Goal: Task Accomplishment & Management: Use online tool/utility

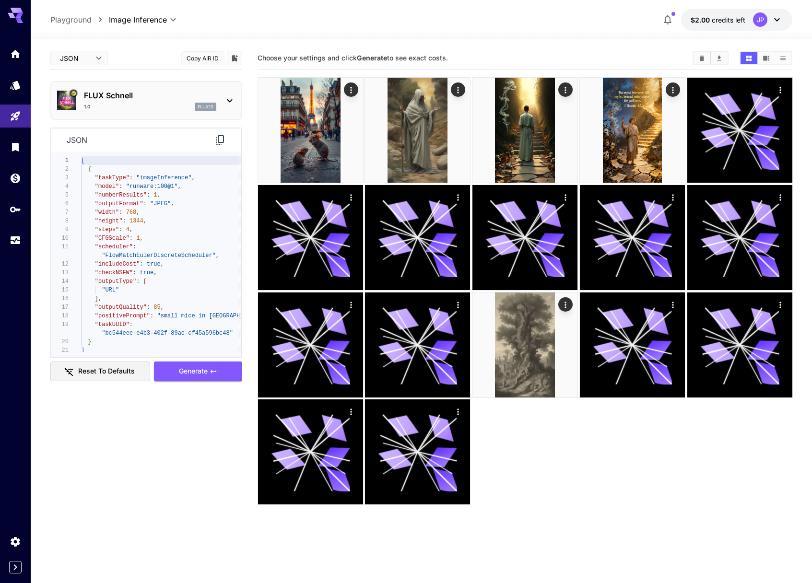
click at [757, 22] on div "JP" at bounding box center [760, 19] width 14 height 14
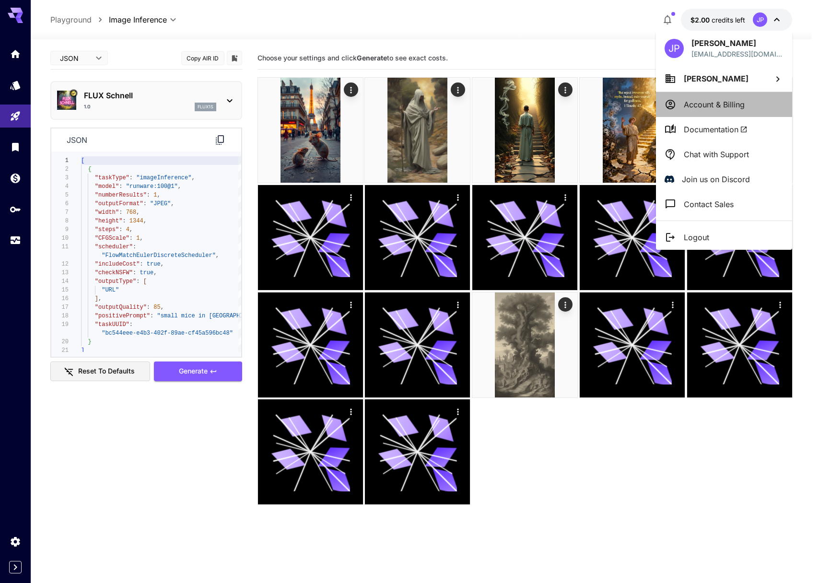
click at [711, 105] on p "Account & Billing" at bounding box center [714, 105] width 61 height 12
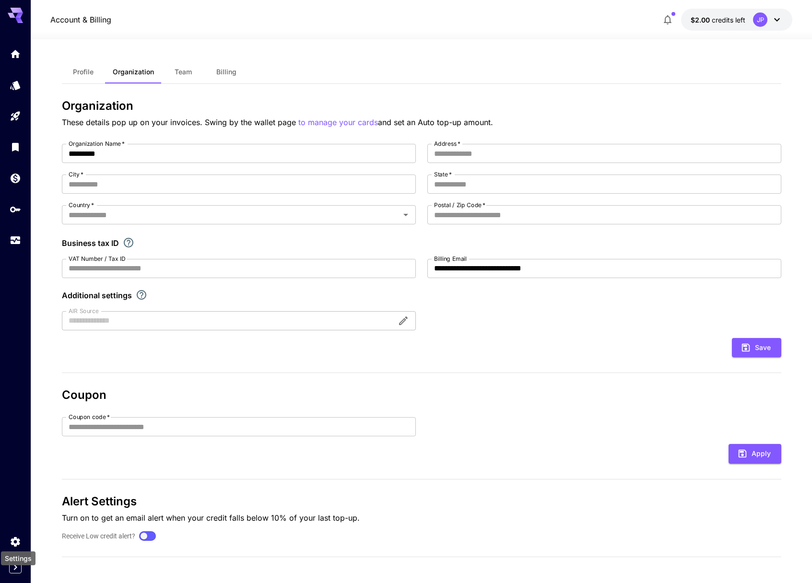
click at [18, 547] on div "Settings" at bounding box center [18, 556] width 36 height 22
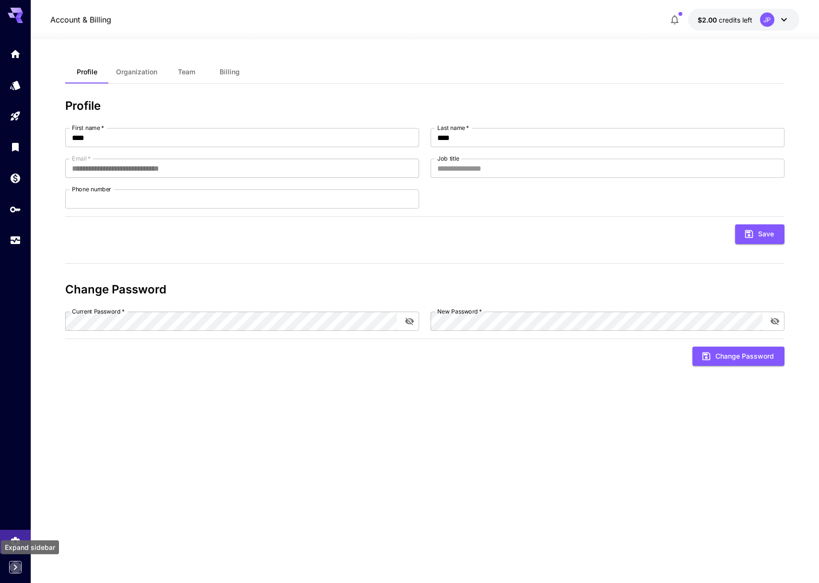
click at [12, 567] on icon "Expand sidebar" at bounding box center [16, 568] width 12 height 12
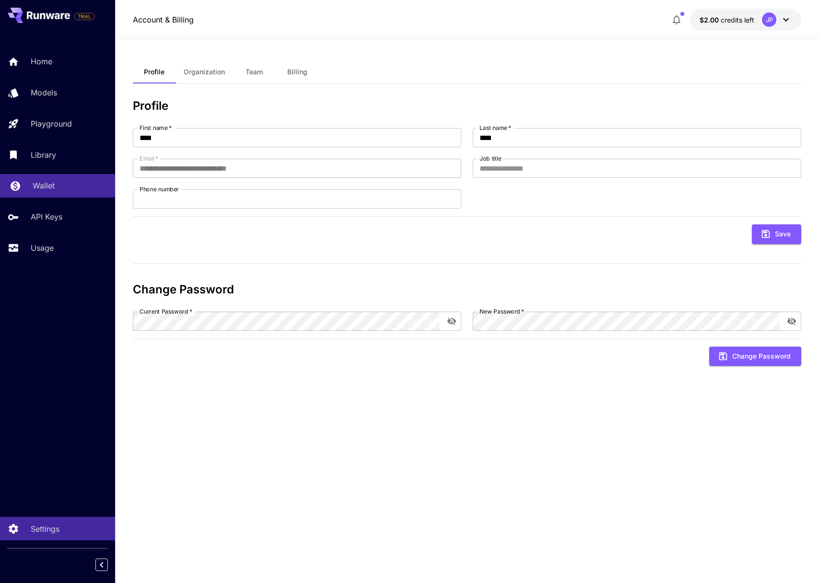
click at [49, 181] on p "Wallet" at bounding box center [44, 186] width 22 height 12
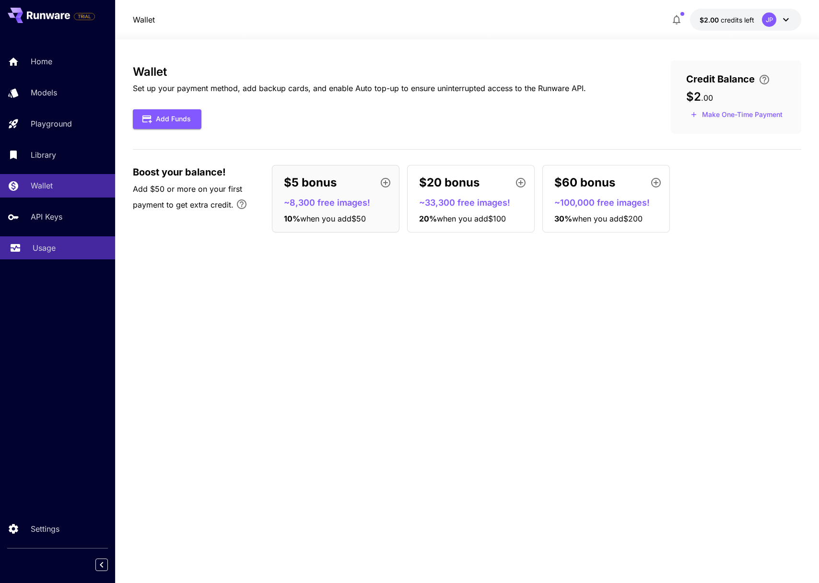
click at [53, 246] on p "Usage" at bounding box center [44, 248] width 23 height 12
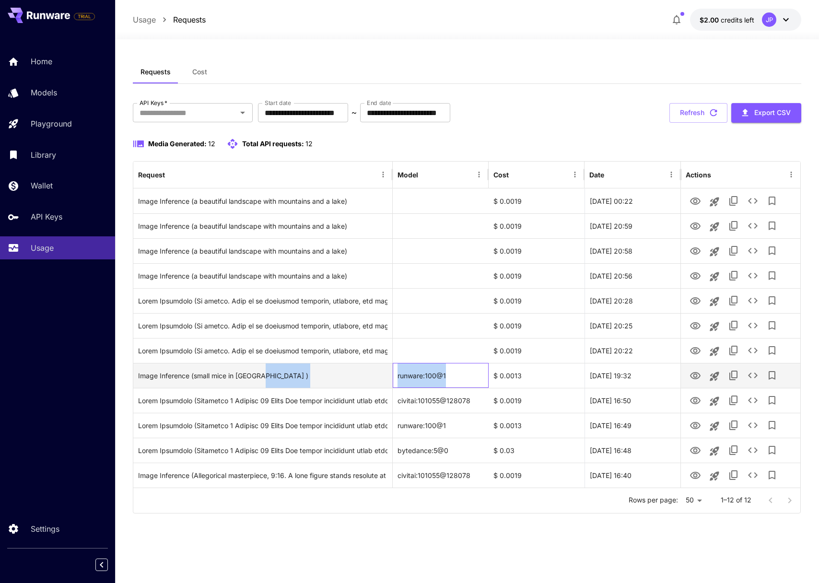
drag, startPoint x: 449, startPoint y: 378, endPoint x: 392, endPoint y: 377, distance: 57.6
click at [392, 377] on div "Image Inference (small mice in paris ) runware:100@1 $ 0.0013 27 Sep, 2025 19:32" at bounding box center [466, 375] width 667 height 25
copy div "runware:100@1"
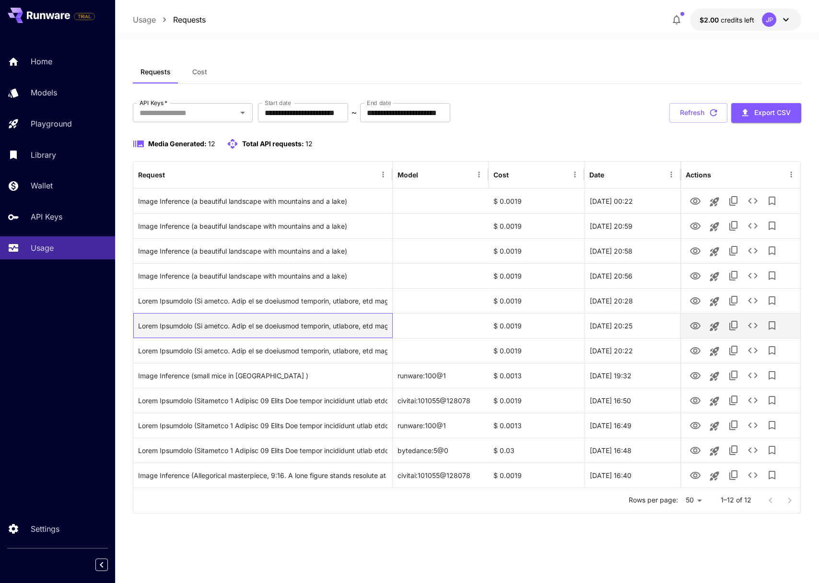
click at [333, 322] on div "Click to copy prompt" at bounding box center [262, 326] width 249 height 24
click at [338, 322] on div "Click to copy prompt" at bounding box center [262, 326] width 249 height 24
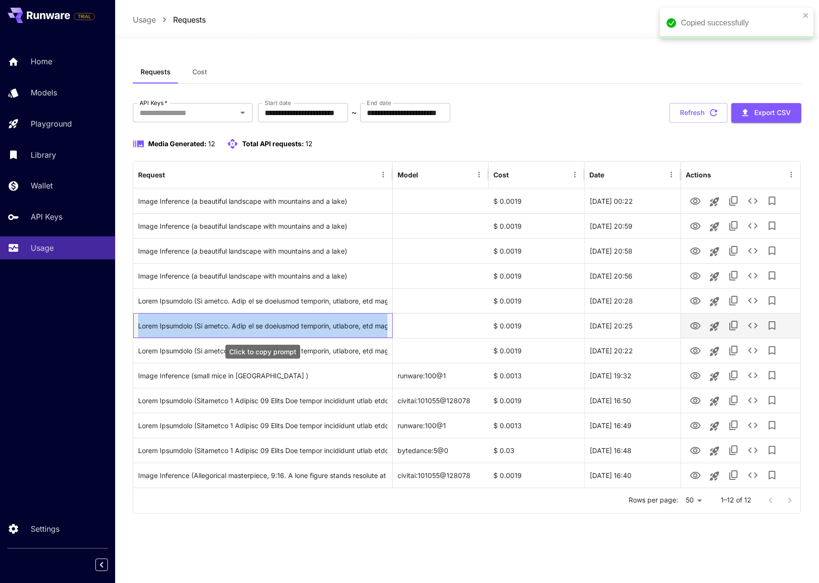
click at [338, 322] on div "Click to copy prompt" at bounding box center [262, 326] width 249 height 24
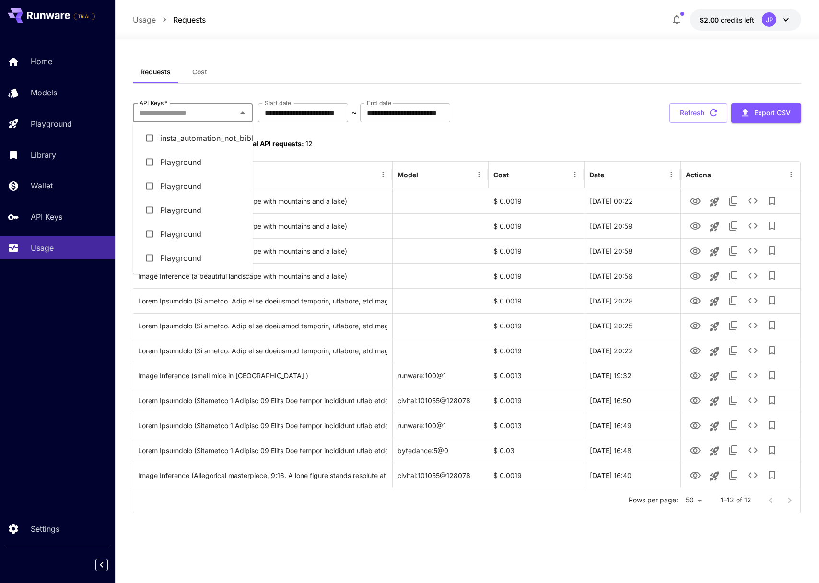
click at [227, 112] on input "API Keys   *" at bounding box center [185, 112] width 98 height 13
drag, startPoint x: 257, startPoint y: 82, endPoint x: 222, endPoint y: 79, distance: 34.7
click at [257, 82] on div "Requests Cost" at bounding box center [467, 72] width 669 height 24
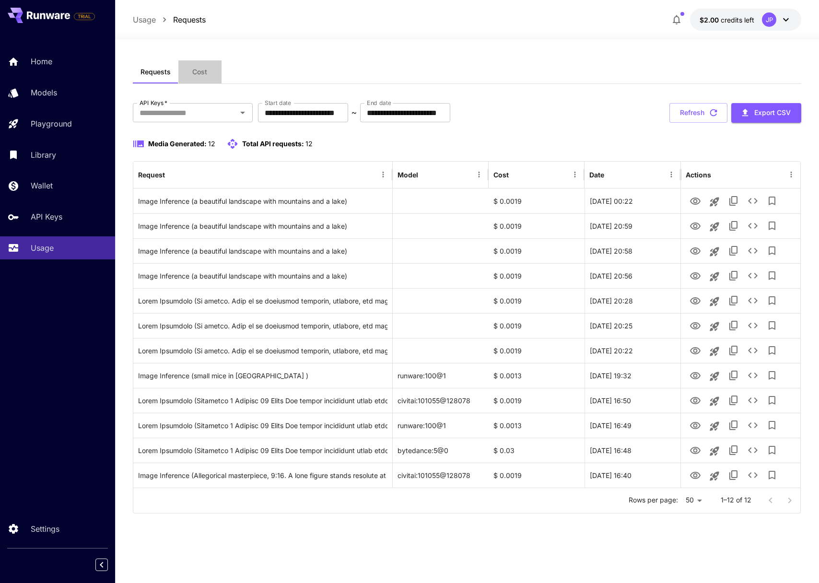
click at [196, 76] on button "Cost" at bounding box center [199, 71] width 43 height 23
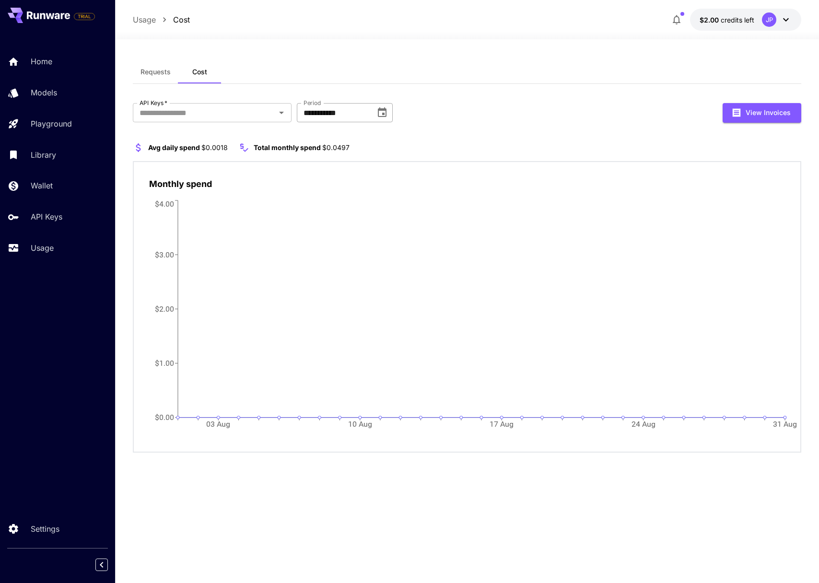
click at [321, 111] on input "**********" at bounding box center [333, 112] width 72 height 19
click at [391, 114] on button "Choose date, selected date is Aug 31, 2025" at bounding box center [382, 112] width 19 height 19
click at [413, 209] on button "Sep" at bounding box center [423, 211] width 35 height 17
type input "**********"
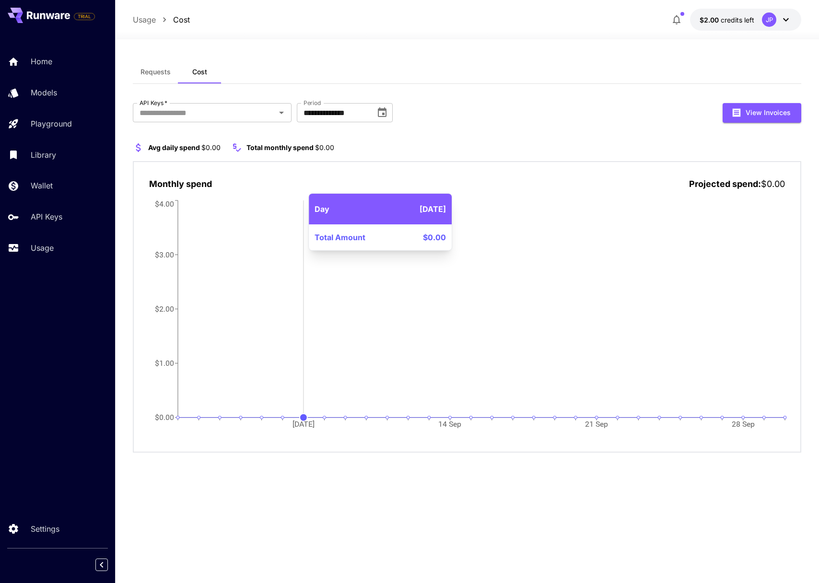
click at [300, 316] on icon "07 Sep 14 Sep 21 Sep 28 Sep $0.00 $1.00 $2.00 $3.00 $4.00" at bounding box center [467, 320] width 637 height 244
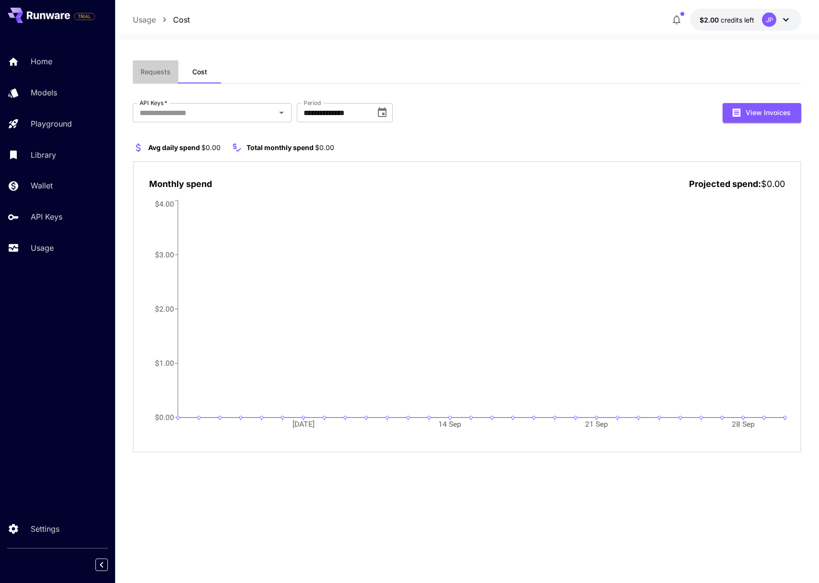
click at [162, 74] on span "Requests" at bounding box center [156, 72] width 30 height 9
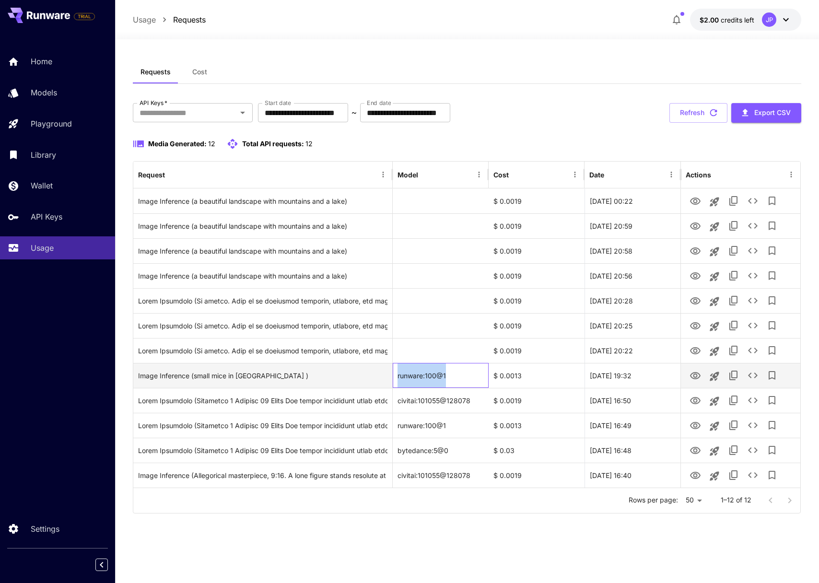
drag, startPoint x: 452, startPoint y: 375, endPoint x: 394, endPoint y: 377, distance: 58.1
click at [394, 377] on div "runware:100@1" at bounding box center [441, 375] width 96 height 25
copy div "runware:100@1"
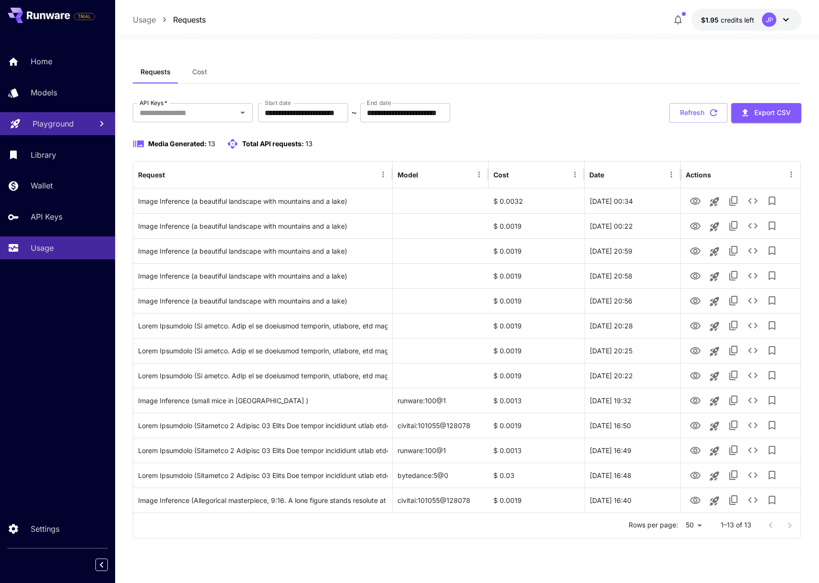
click at [52, 121] on p "Playground" at bounding box center [53, 124] width 41 height 12
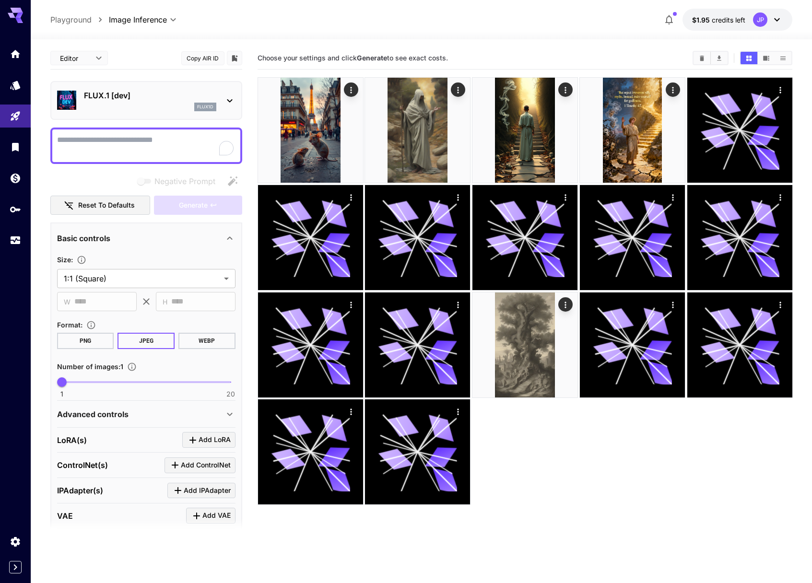
click at [130, 105] on div "flux1d" at bounding box center [150, 107] width 132 height 9
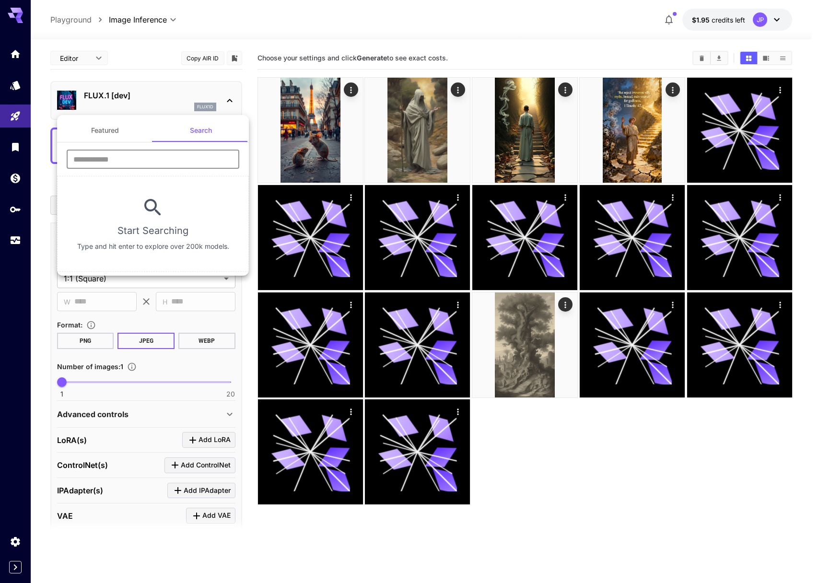
click at [122, 155] on input "text" at bounding box center [153, 159] width 173 height 19
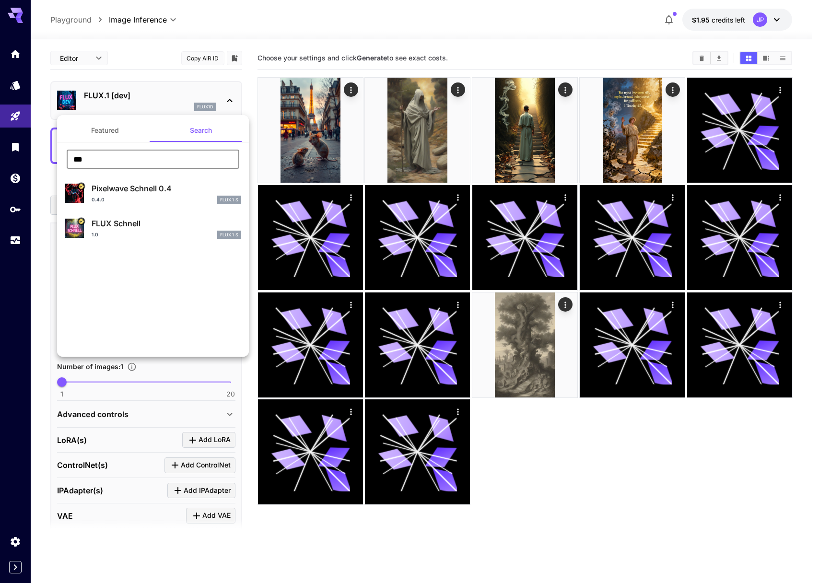
type input "*******"
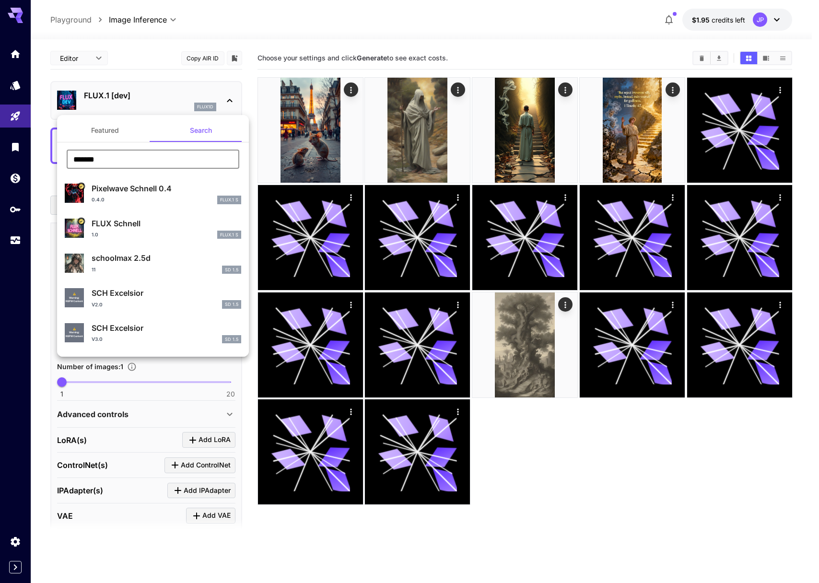
click at [128, 224] on p "FLUX Schnell" at bounding box center [167, 224] width 150 height 12
type input "*"
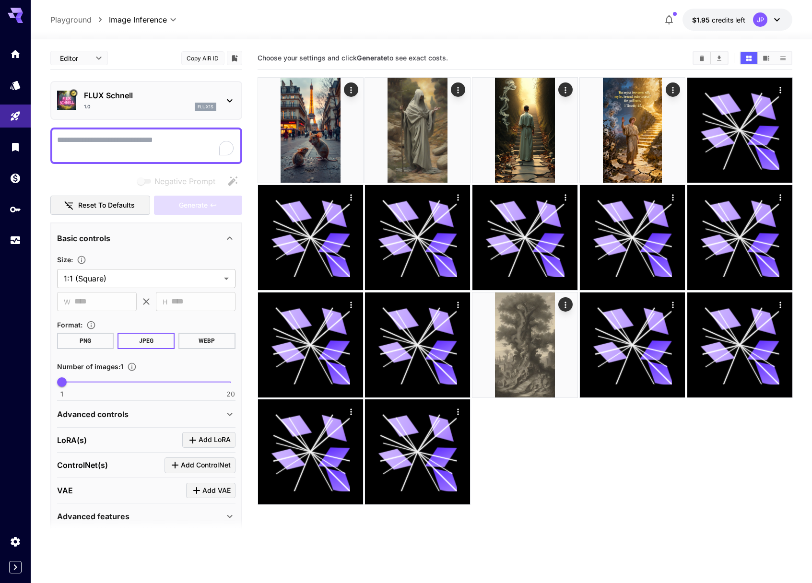
click at [90, 62] on body "**********" at bounding box center [406, 329] width 812 height 659
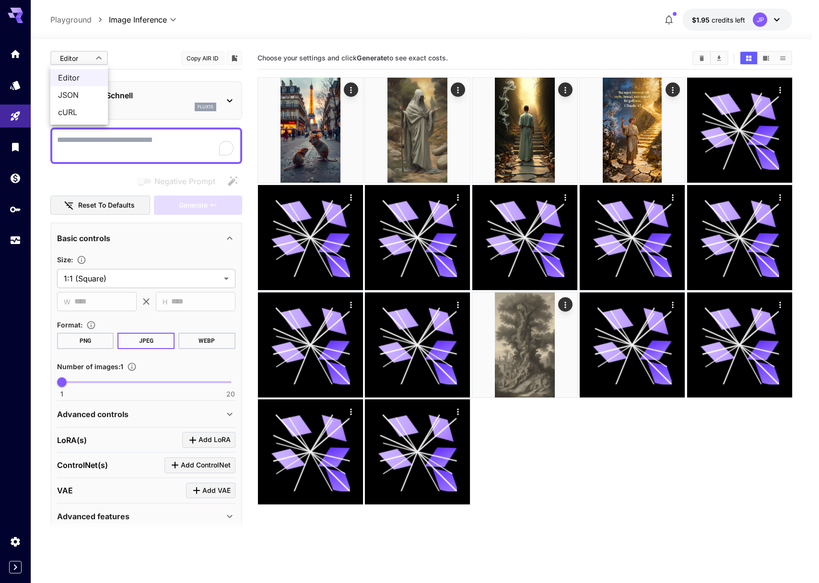
click at [83, 99] on span "JSON" at bounding box center [79, 95] width 42 height 12
type input "****"
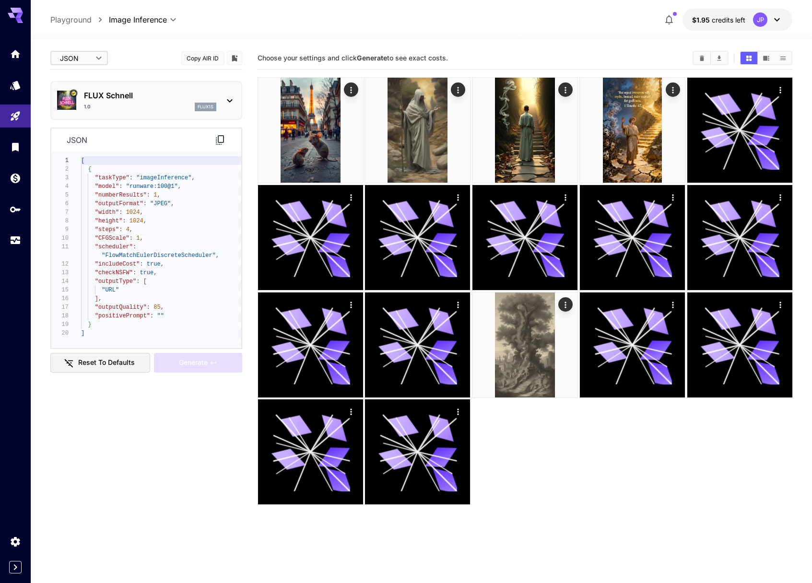
type textarea "**********"
drag, startPoint x: 130, startPoint y: 188, endPoint x: 175, endPoint y: 189, distance: 44.6
click at [175, 189] on div "[ { "taskType" : "imageInference" , "model" : "runware:100@1" , "numberResults"…" at bounding box center [161, 249] width 160 height 187
click at [127, 103] on div "1.0 flux1s" at bounding box center [150, 107] width 132 height 9
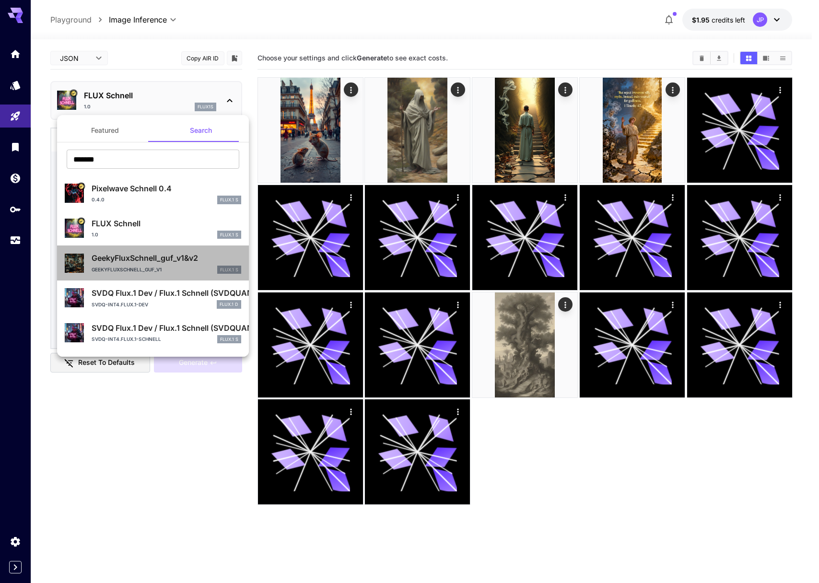
click at [165, 266] on div "GeekyFLuxSchnell_guf_v1 FLUX.1 S" at bounding box center [167, 270] width 150 height 9
type input "**"
type input "***"
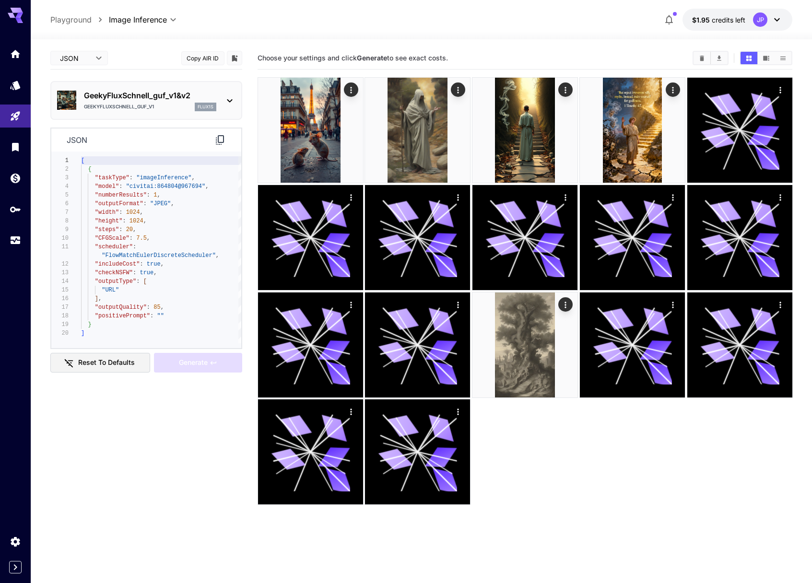
click at [151, 104] on p "GeekyFLuxSchnell_guf_v1" at bounding box center [119, 106] width 70 height 7
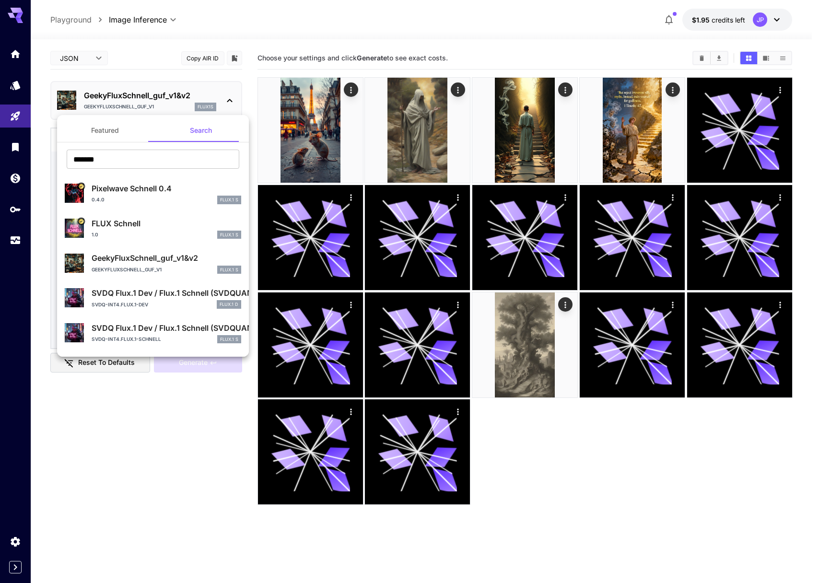
click at [171, 228] on p "FLUX Schnell" at bounding box center [167, 224] width 150 height 12
type input "*"
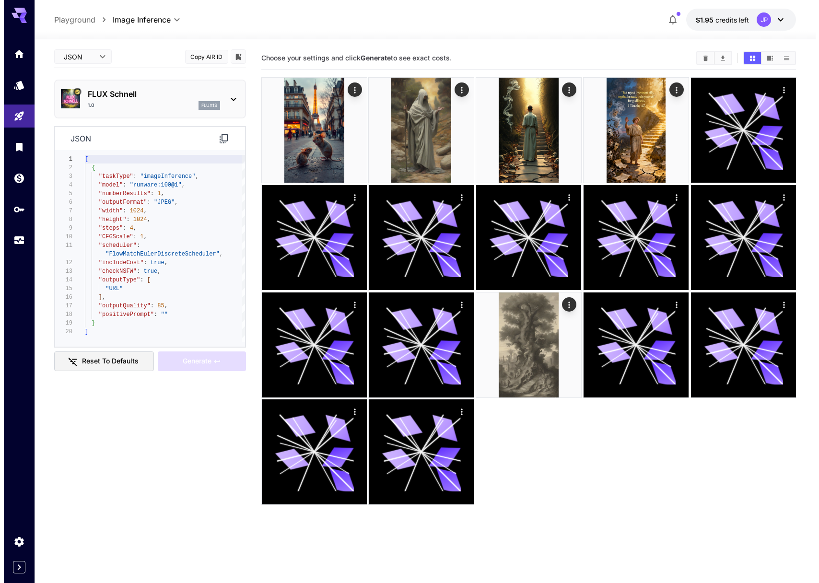
scroll to position [2, 0]
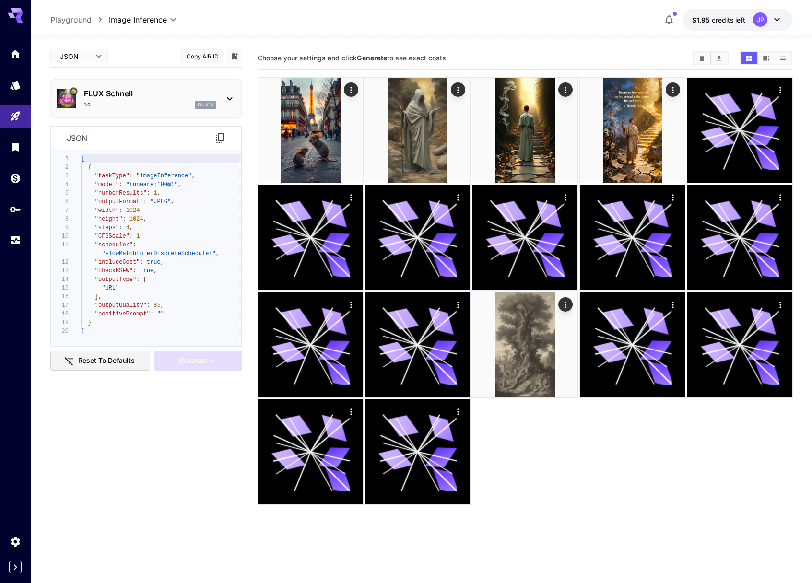
click at [9, 576] on div at bounding box center [15, 291] width 31 height 583
click at [13, 569] on icon "Expand sidebar" at bounding box center [16, 568] width 12 height 12
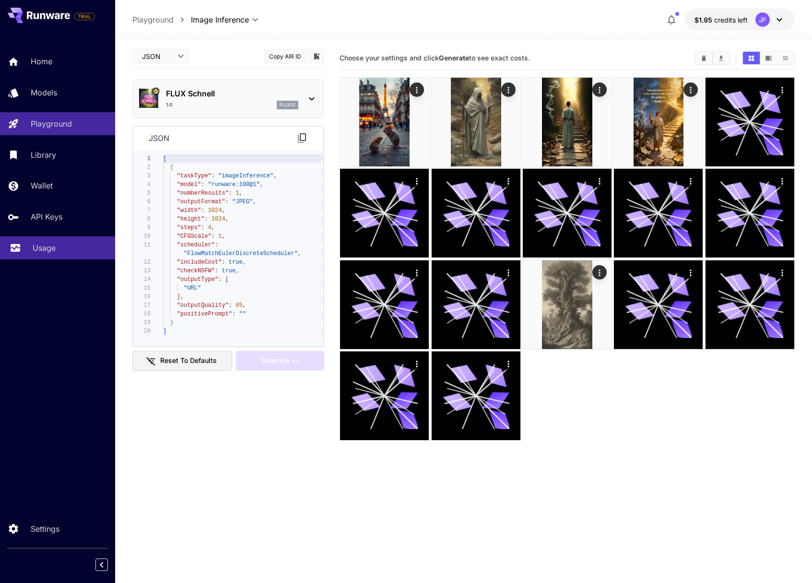
click at [47, 245] on p "Usage" at bounding box center [44, 248] width 23 height 12
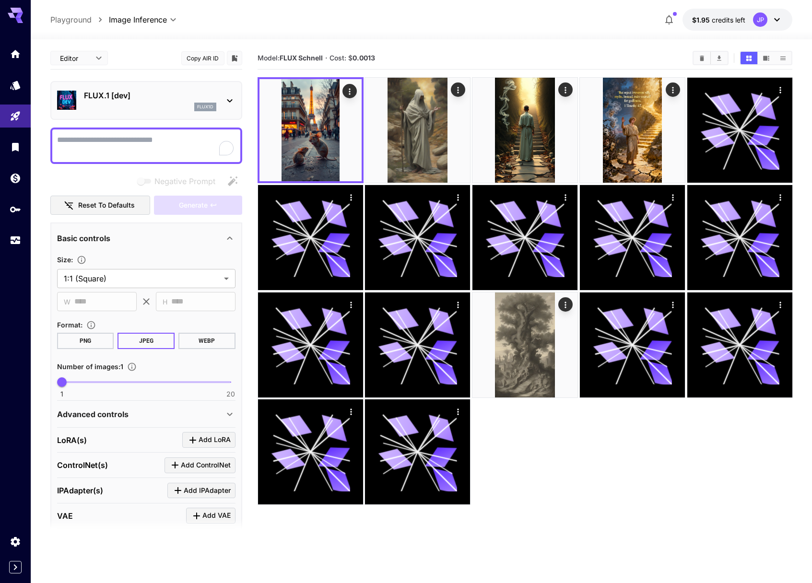
click at [148, 93] on p "FLUX.1 [dev]" at bounding box center [150, 96] width 132 height 12
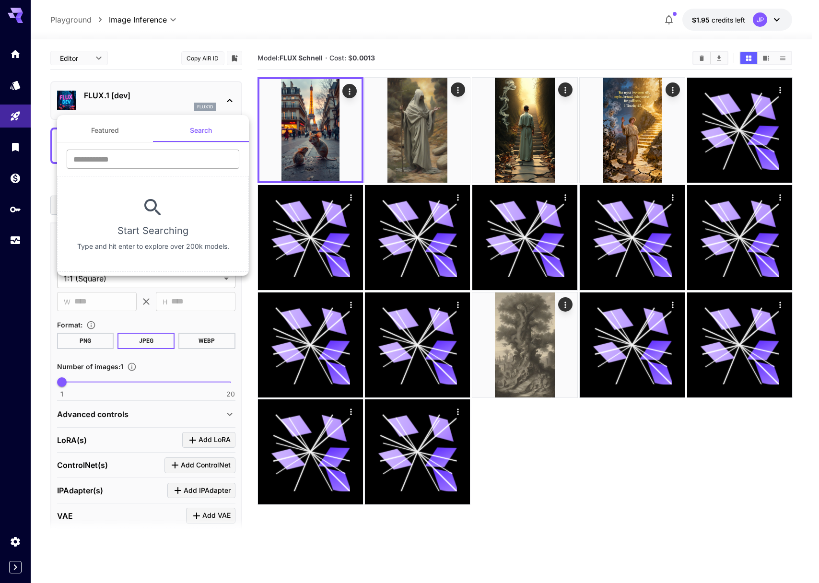
click at [104, 160] on input "text" at bounding box center [153, 159] width 173 height 19
type input "*******"
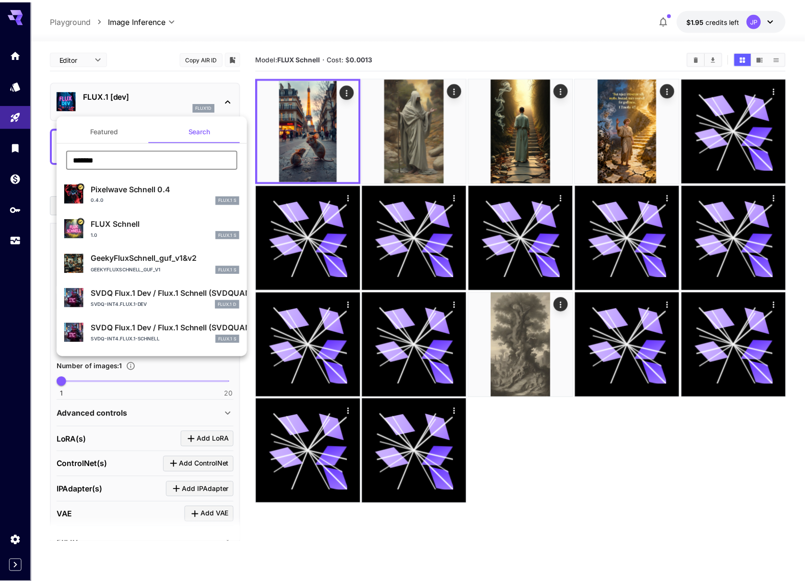
scroll to position [67, 0]
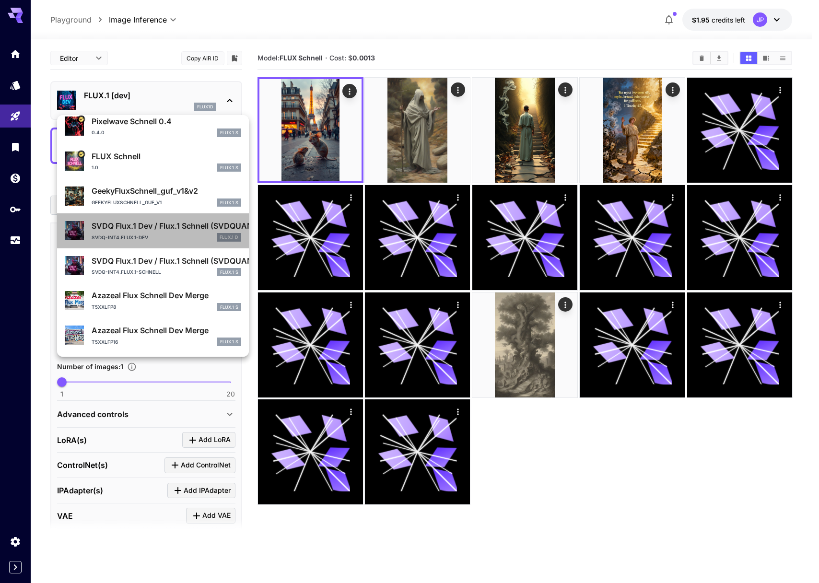
click at [161, 236] on div "svdq-int4.flux.1-dev FLUX.1 D" at bounding box center [167, 237] width 150 height 9
type input "**"
type input "*"
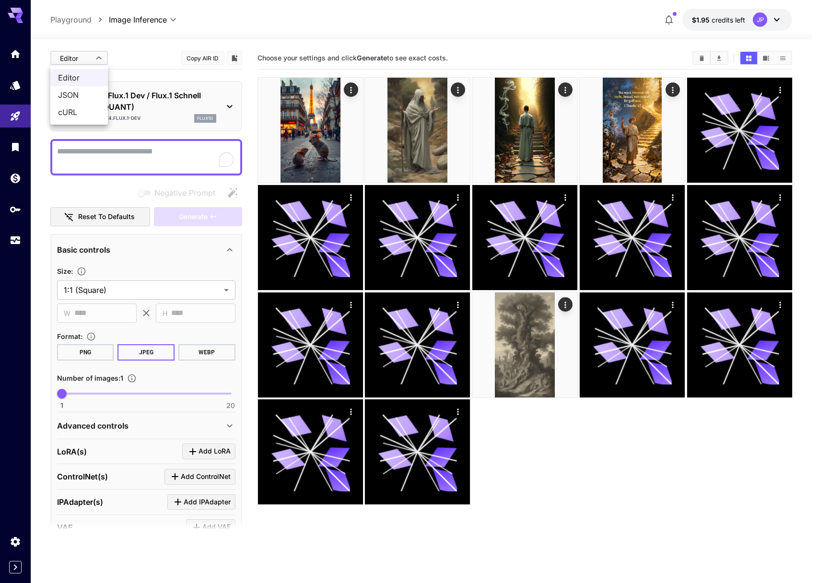
click at [87, 51] on body "**********" at bounding box center [409, 329] width 819 height 659
click at [84, 93] on span "JSON" at bounding box center [79, 95] width 42 height 12
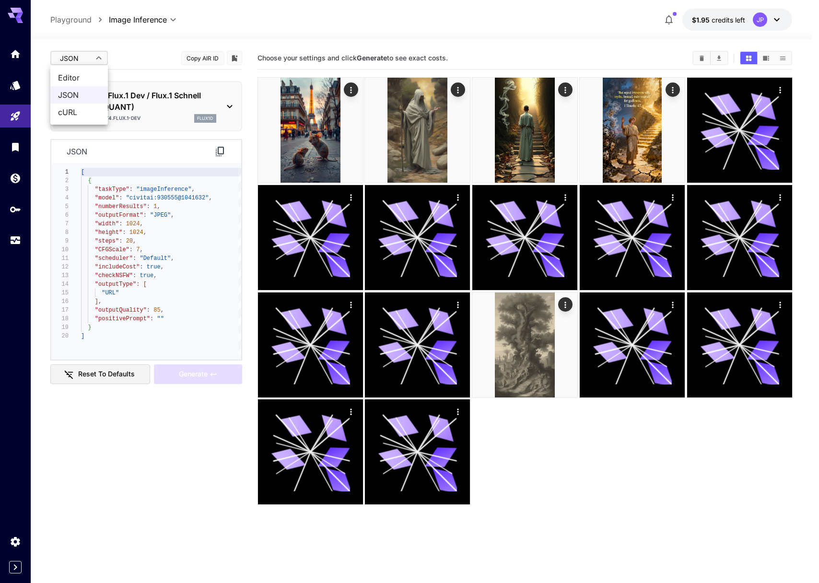
click at [77, 55] on body "**********" at bounding box center [409, 329] width 819 height 659
click at [80, 81] on span "Editor" at bounding box center [79, 78] width 42 height 12
type input "****"
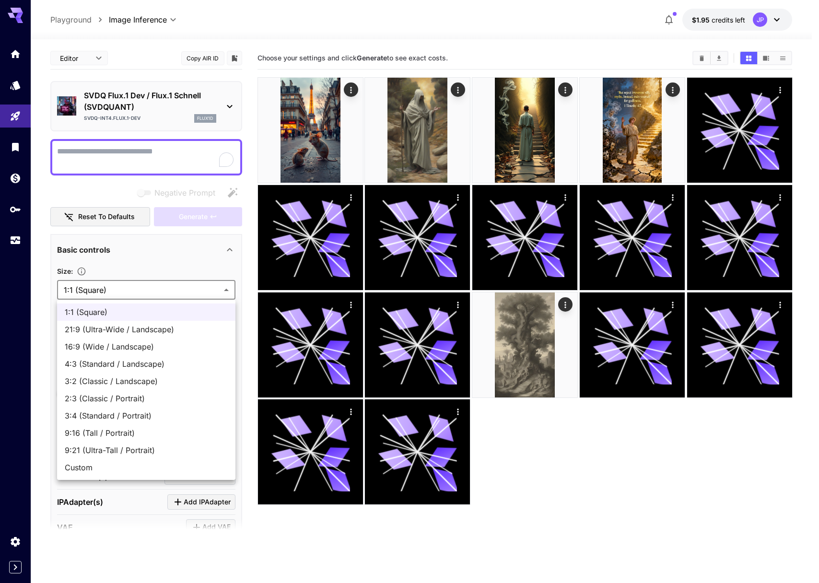
click at [131, 287] on body "**********" at bounding box center [409, 329] width 819 height 659
click at [110, 435] on span "9:16 (Tall / Portrait)" at bounding box center [146, 433] width 163 height 12
type input "**********"
type input "***"
type input "****"
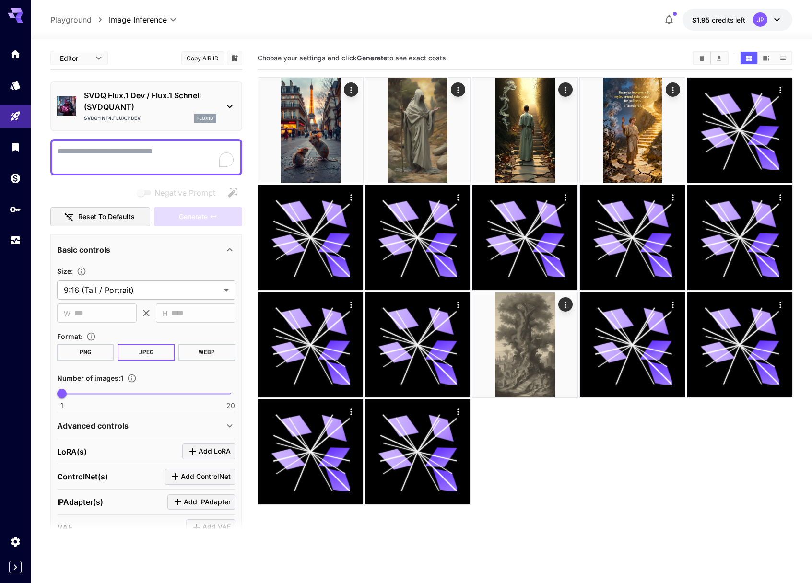
click at [139, 154] on textarea "Negative Prompt" at bounding box center [146, 157] width 178 height 23
paste textarea "**********"
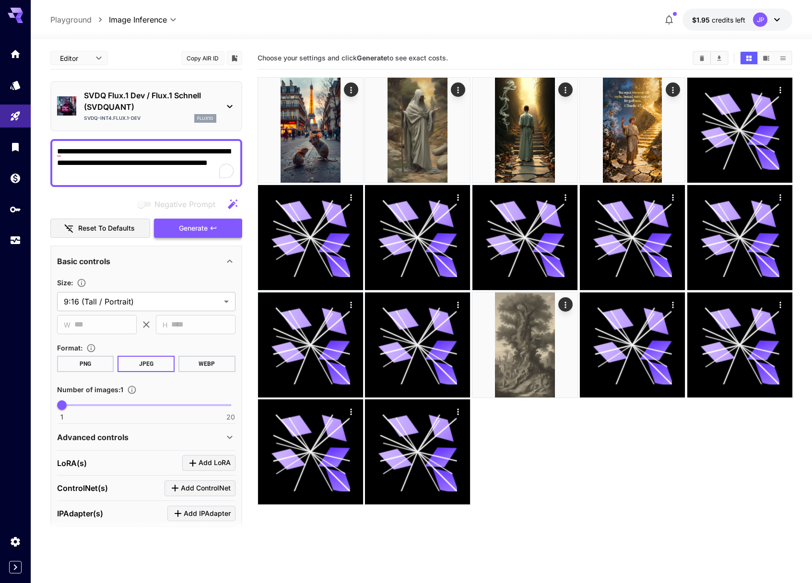
type textarea "**********"
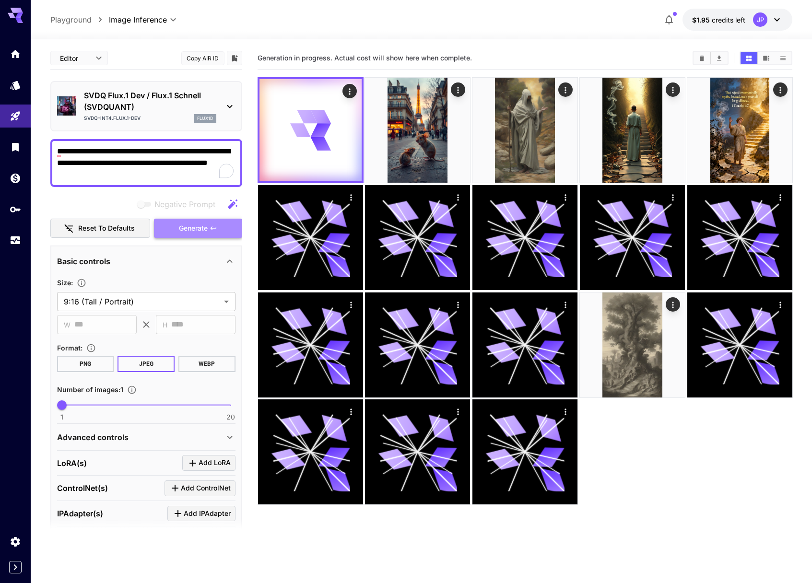
click at [204, 235] on button "Generate" at bounding box center [198, 229] width 88 height 20
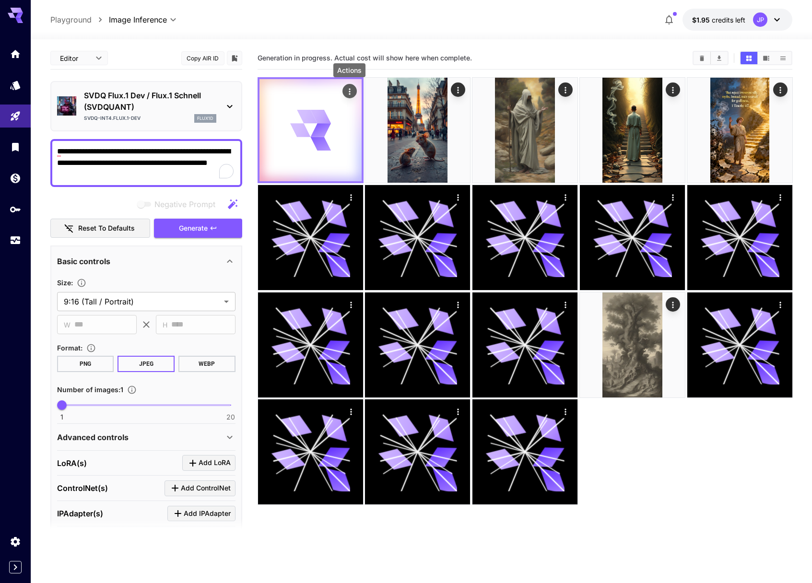
click at [353, 92] on icon "Actions" at bounding box center [349, 92] width 10 height 10
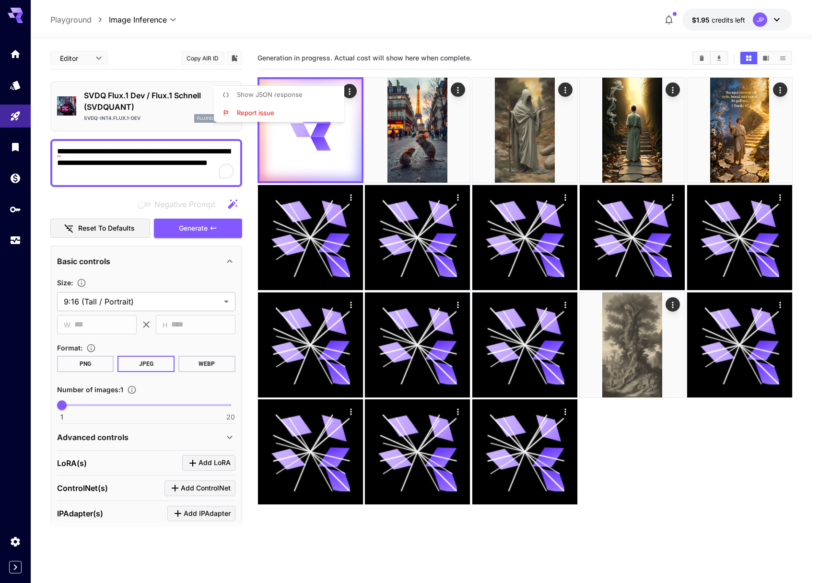
click at [440, 51] on div at bounding box center [409, 291] width 819 height 583
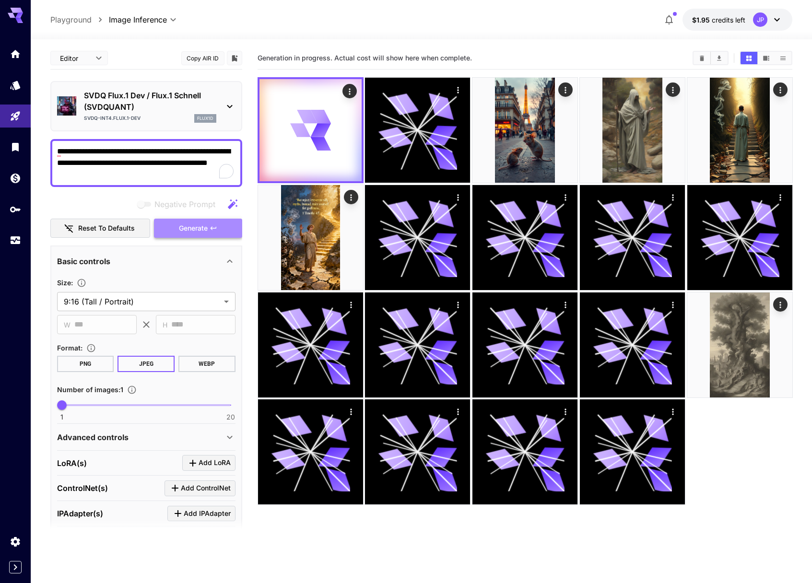
click at [224, 233] on button "Generate" at bounding box center [198, 229] width 88 height 20
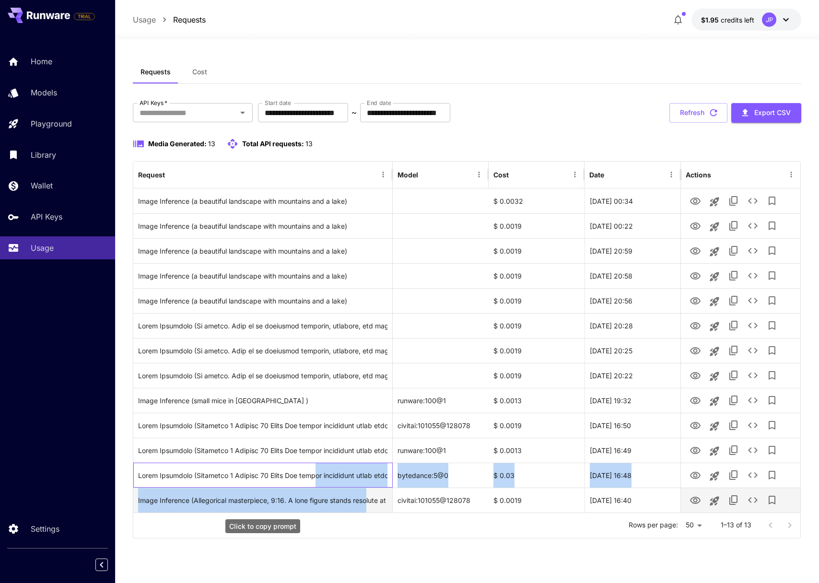
drag, startPoint x: 313, startPoint y: 475, endPoint x: 368, endPoint y: 490, distance: 57.0
click at [369, 496] on div "Image Inference (a beautiful landscape with mountains and a lake) $ 0.0032 28 S…" at bounding box center [466, 351] width 667 height 324
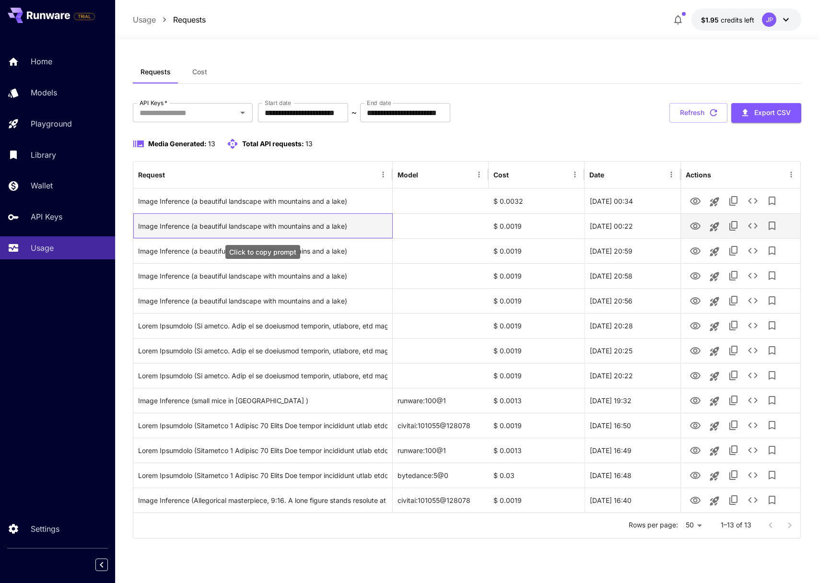
click at [364, 217] on div "Image Inference (a beautiful landscape with mountains and a lake)" at bounding box center [262, 226] width 249 height 24
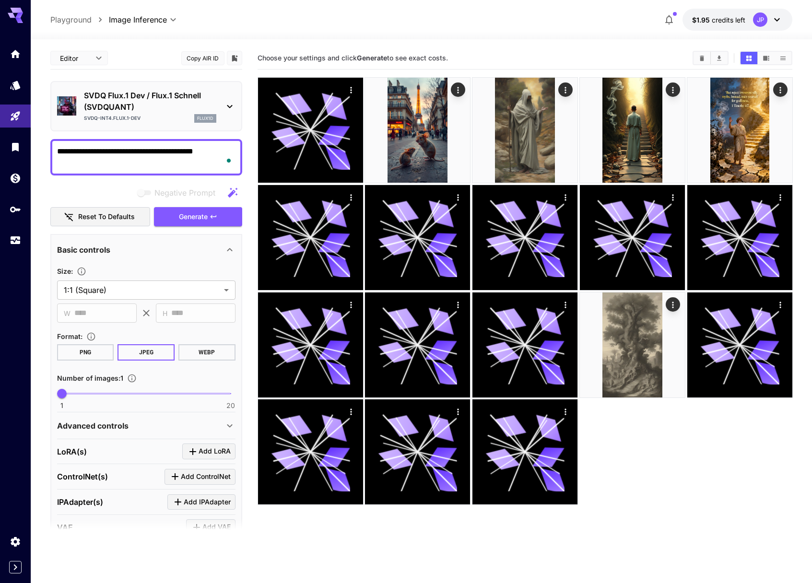
type textarea "**********"
click at [161, 105] on p "SVDQ Flux.1 Dev / Flux.1 Schnell (SVDQUANT)" at bounding box center [150, 101] width 132 height 23
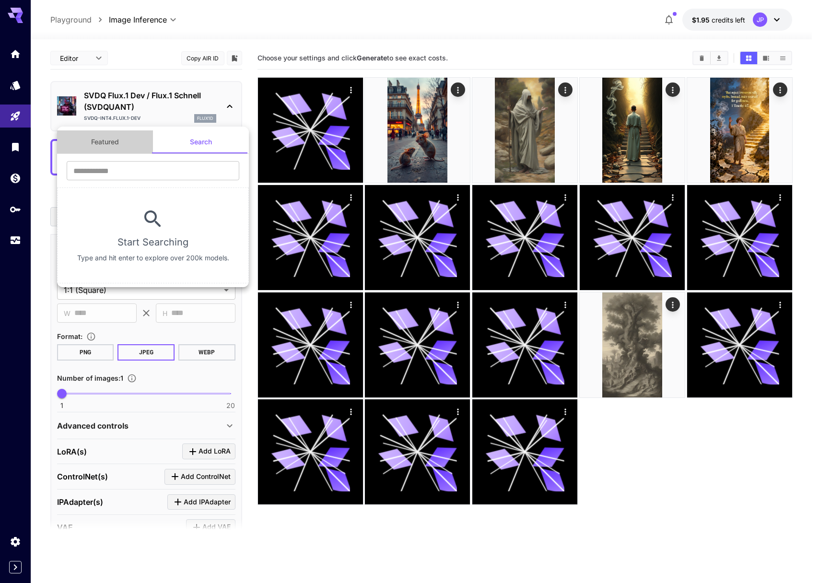
click at [92, 140] on button "Featured" at bounding box center [105, 141] width 96 height 23
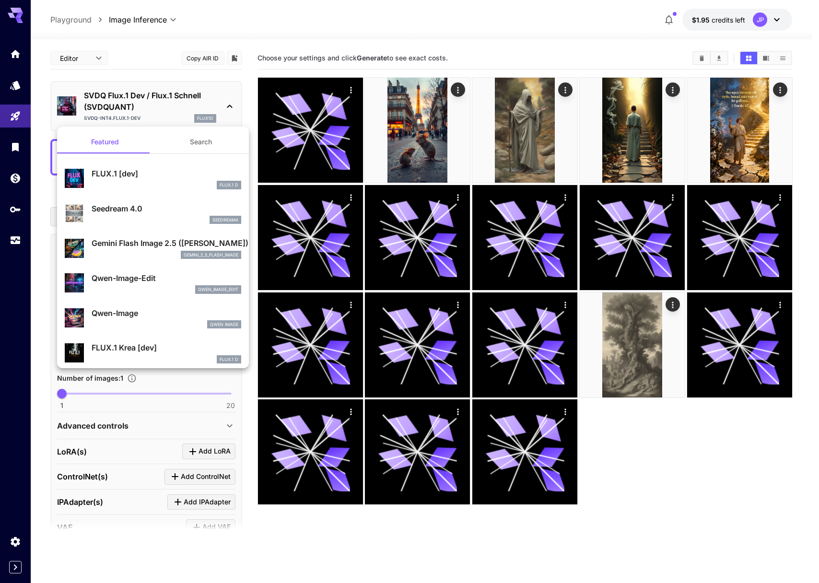
click at [176, 142] on button "Search" at bounding box center [201, 141] width 96 height 23
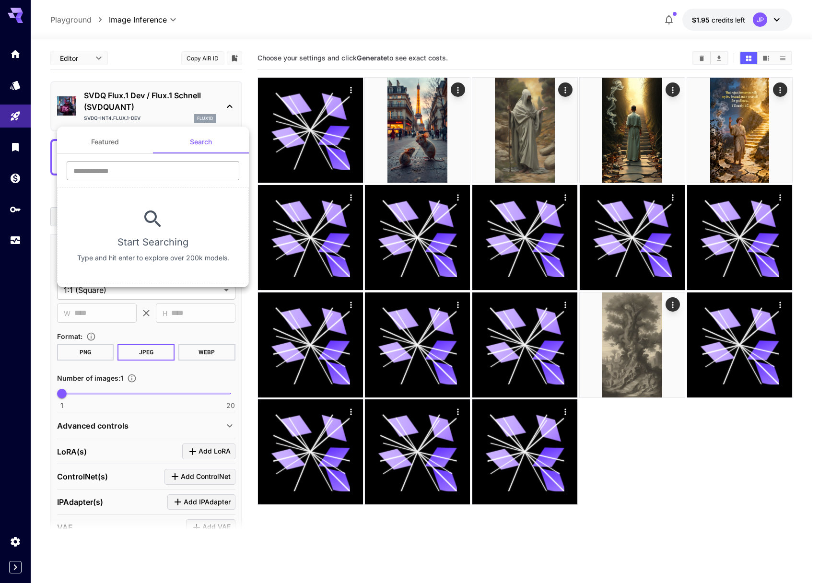
click at [149, 175] on input "text" at bounding box center [153, 170] width 173 height 19
type input "*******"
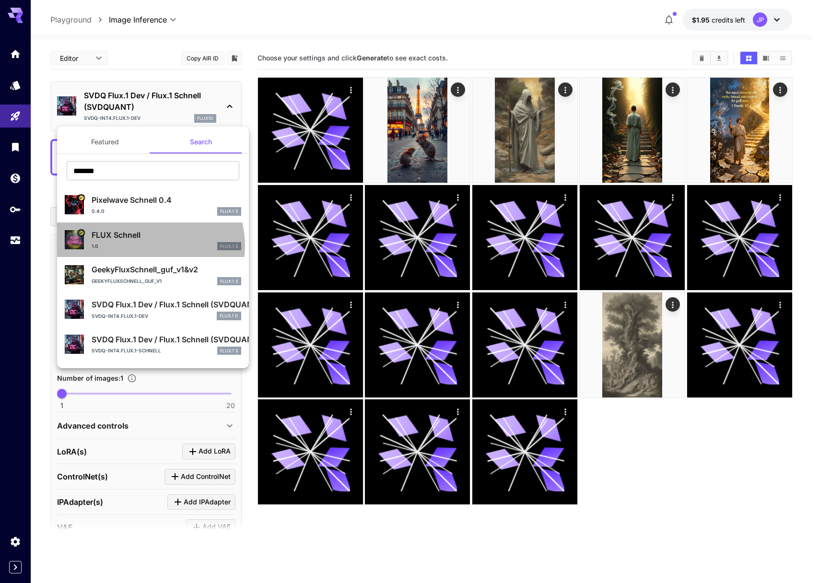
click at [145, 246] on div "1.0 FLUX.1 S" at bounding box center [167, 246] width 150 height 9
type input "*"
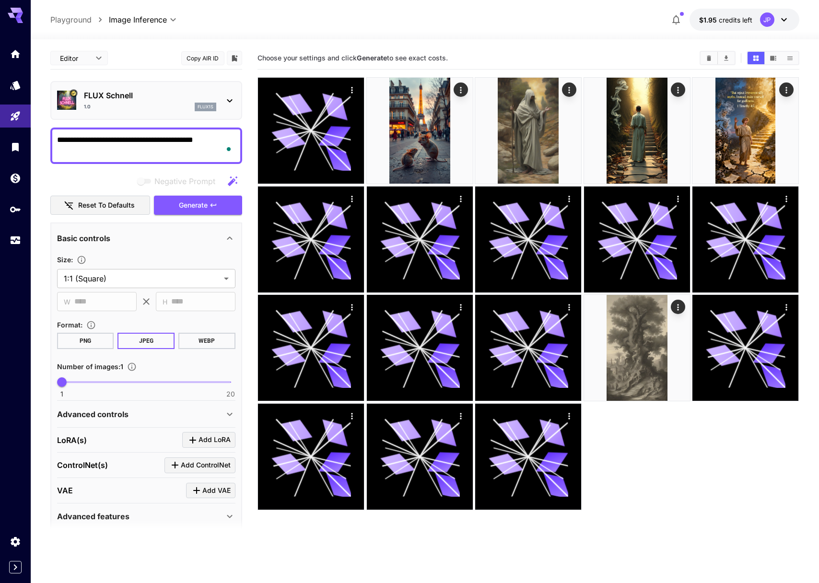
click at [93, 61] on body "**********" at bounding box center [409, 329] width 819 height 659
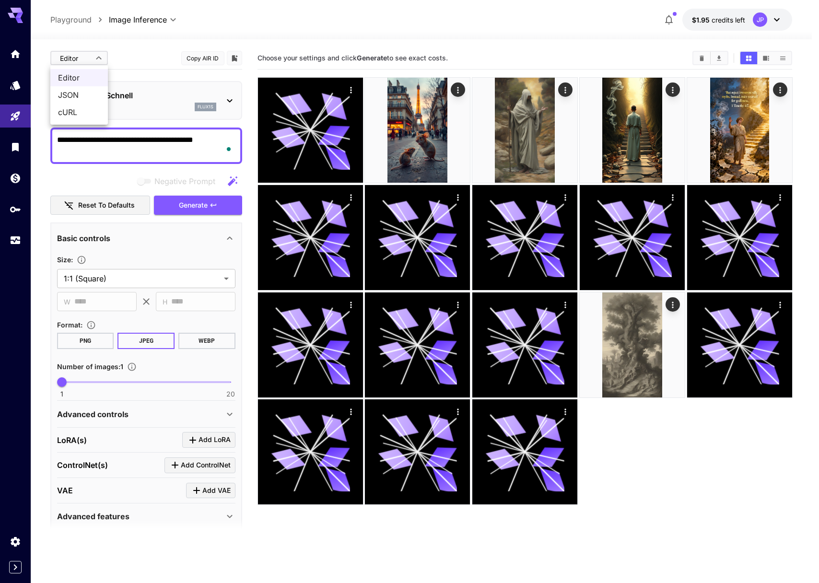
click at [88, 113] on span "cURL" at bounding box center [79, 112] width 42 height 12
type input "****"
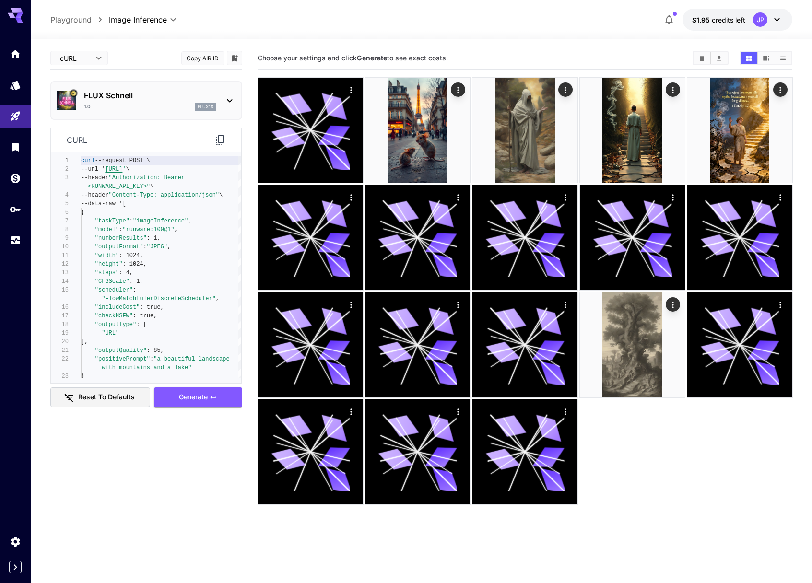
click at [196, 105] on div "flux1s" at bounding box center [206, 107] width 22 height 9
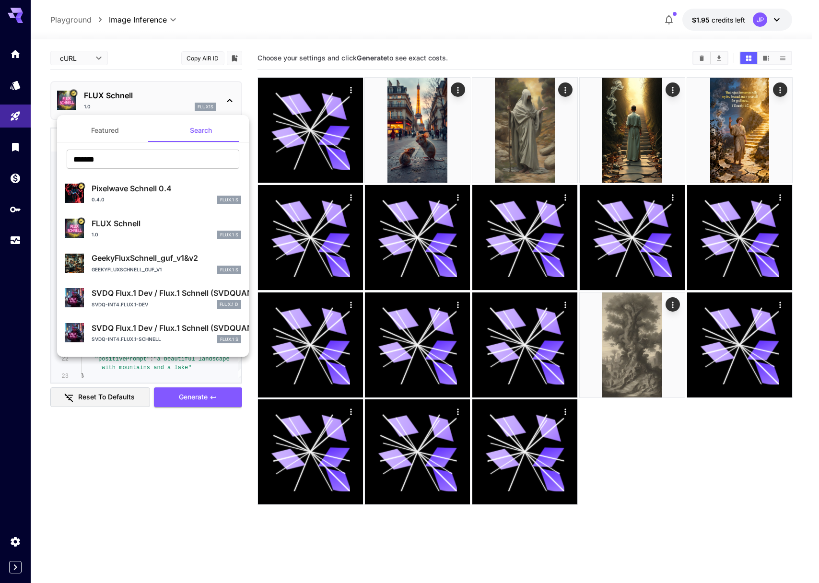
click at [128, 261] on p "GeekyFluxSchnell_guf_v1&v2" at bounding box center [167, 258] width 150 height 12
type input "**"
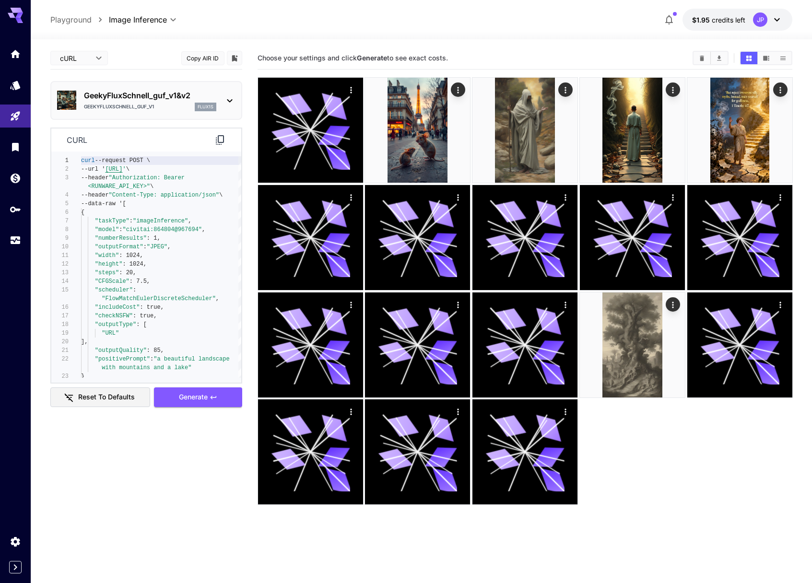
click at [159, 107] on div "GeekyFLuxSchnell_guf_v1 flux1s" at bounding box center [150, 107] width 132 height 9
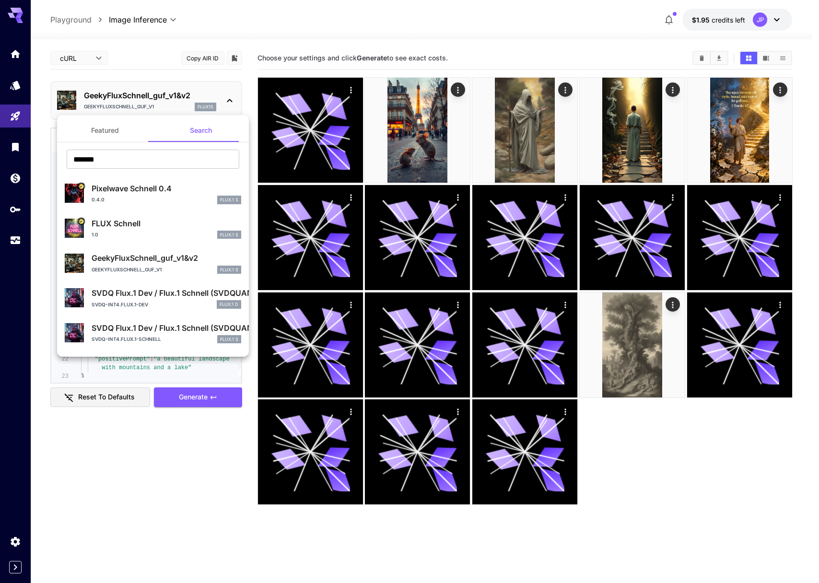
click at [137, 335] on div "svdq-int4.flux.1-schnell FLUX.1 S" at bounding box center [167, 339] width 150 height 9
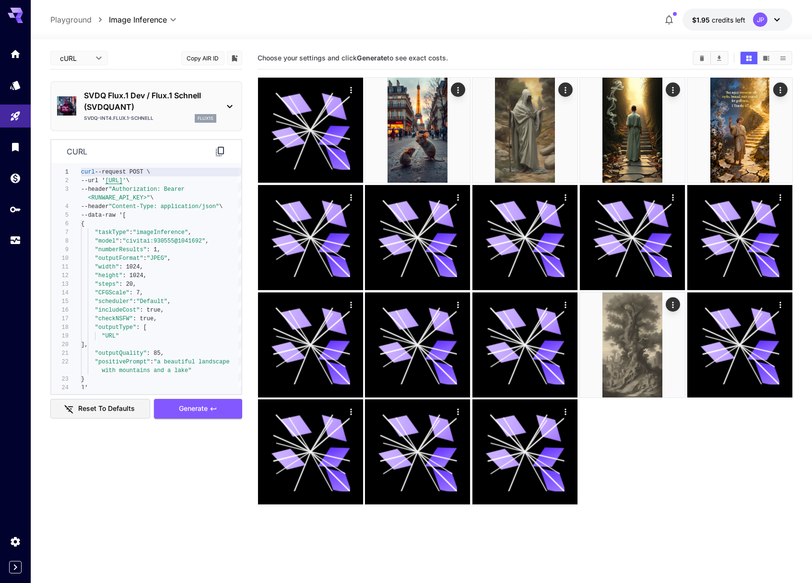
click at [166, 109] on p "SVDQ Flux.1 Dev / Flux.1 Schnell (SVDQUANT)" at bounding box center [150, 101] width 132 height 23
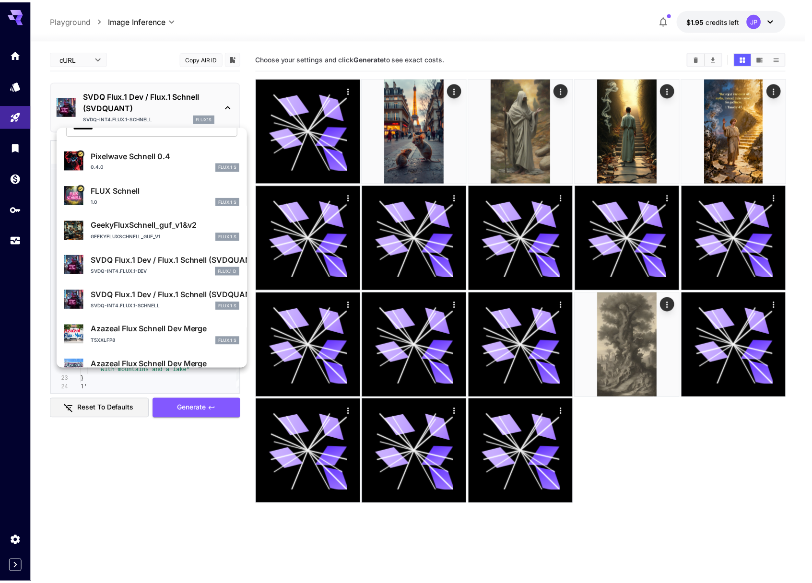
scroll to position [67, 0]
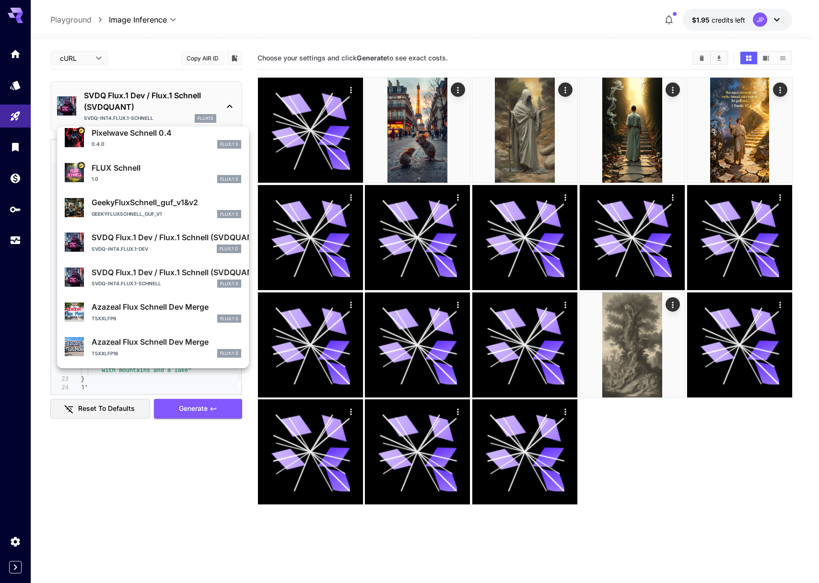
click at [156, 316] on div "T5XXLFP8 FLUX.1 S" at bounding box center [167, 319] width 150 height 9
type input "***"
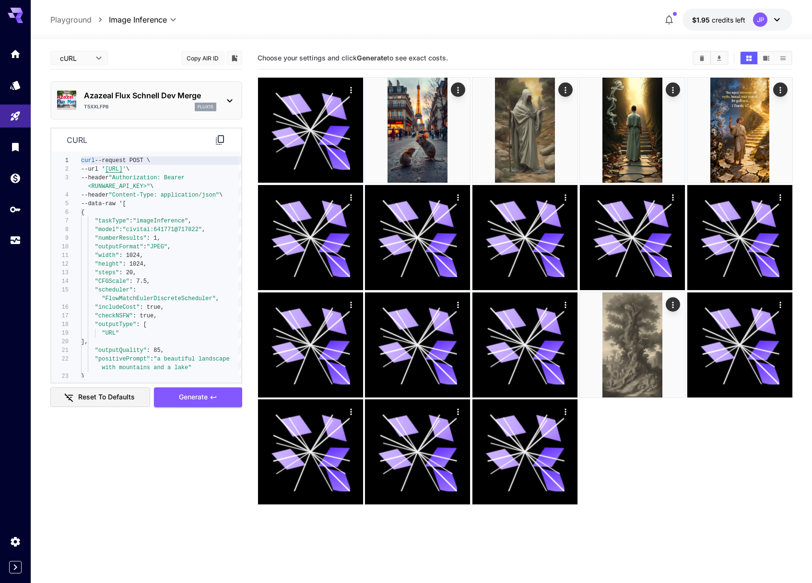
click at [152, 103] on div "T5XXLFP8 flux1s" at bounding box center [150, 107] width 132 height 9
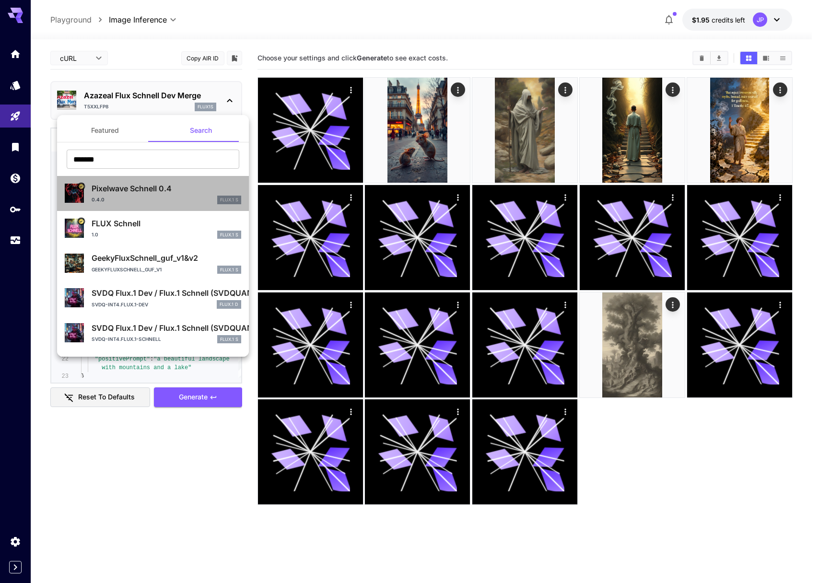
click at [163, 196] on div "0.4.0 FLUX.1 S" at bounding box center [167, 200] width 150 height 9
type input "*"
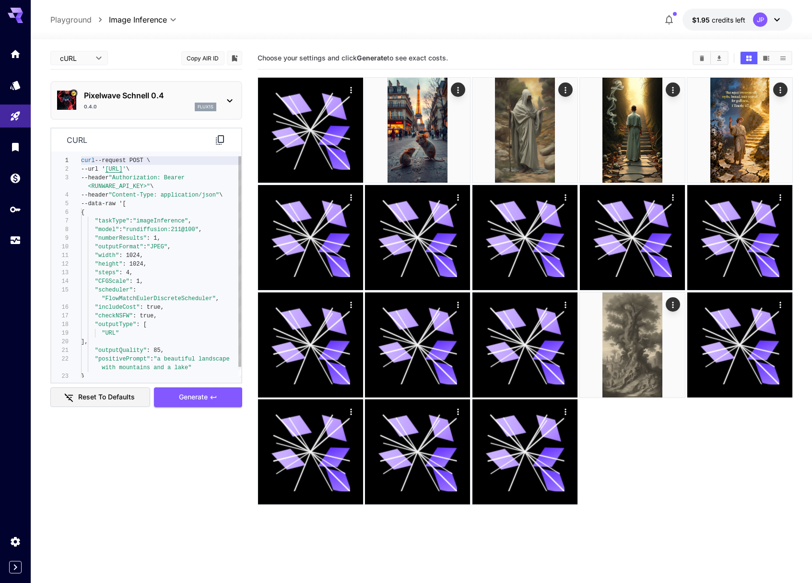
type textarea "**********"
drag, startPoint x: 130, startPoint y: 229, endPoint x: 198, endPoint y: 231, distance: 67.7
click at [198, 231] on div "curl --request POST \ --url ' https://api.runware.ai/v1 ' \ --header "Authoriza…" at bounding box center [161, 272] width 160 height 233
click at [192, 110] on div "0.4.0 flux1s" at bounding box center [150, 107] width 132 height 9
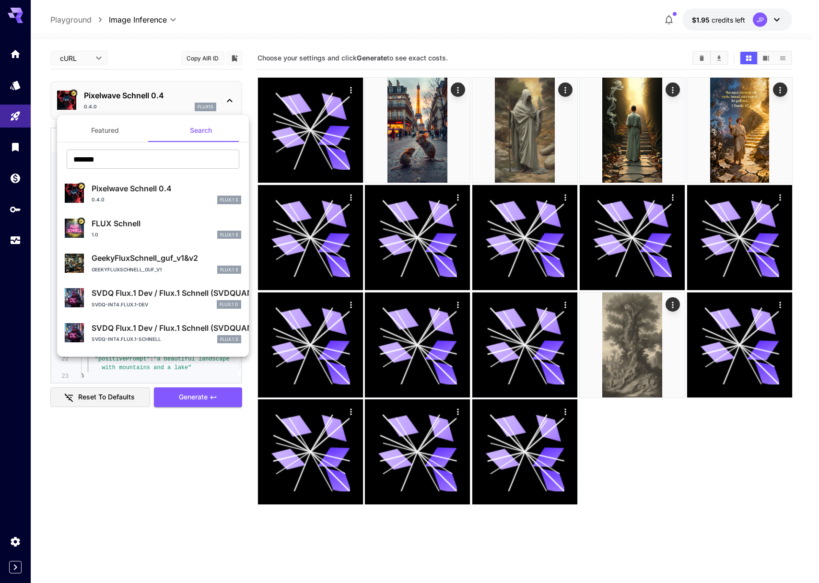
click at [126, 231] on div "1.0 FLUX.1 S" at bounding box center [167, 235] width 150 height 9
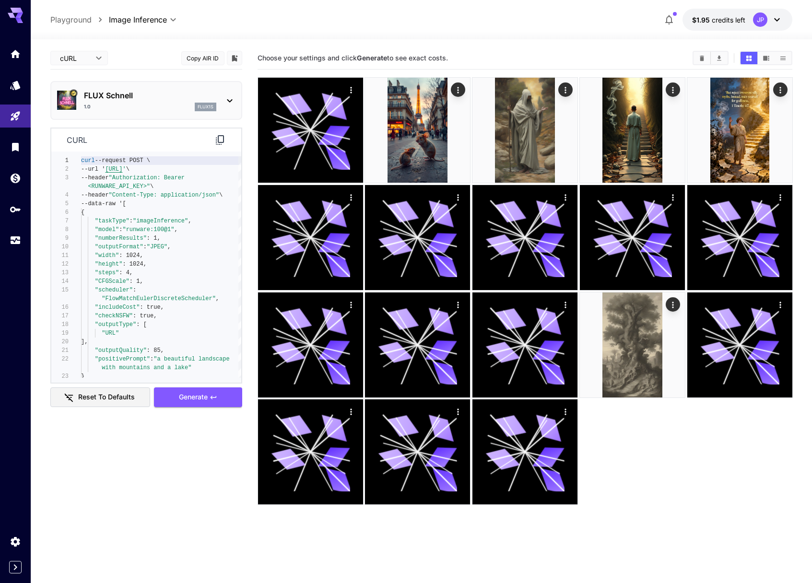
click at [84, 62] on body "**********" at bounding box center [406, 329] width 812 height 659
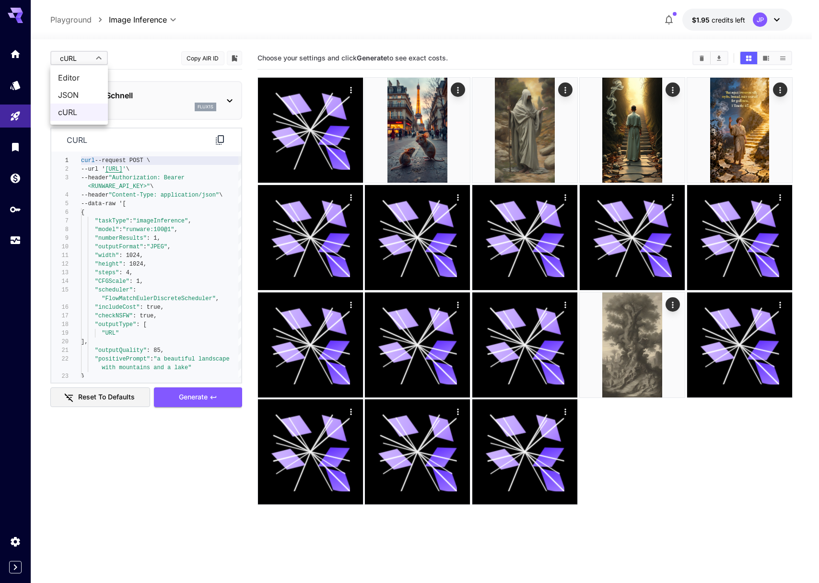
click at [81, 82] on span "Editor" at bounding box center [79, 78] width 42 height 12
type input "****"
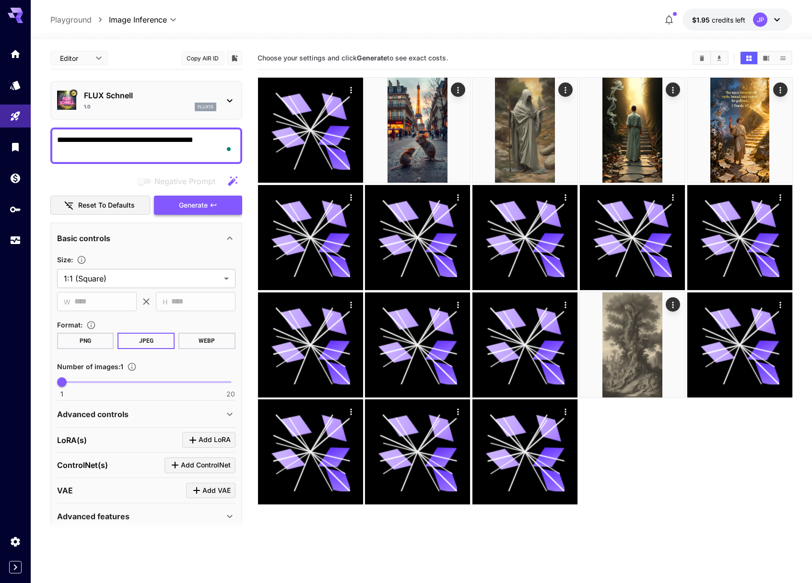
click at [228, 213] on button "Generate" at bounding box center [198, 206] width 88 height 20
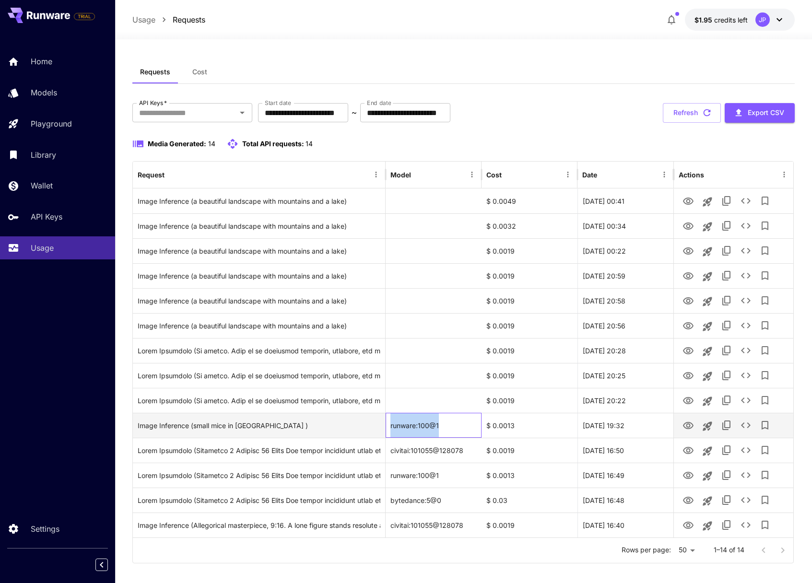
drag, startPoint x: 440, startPoint y: 428, endPoint x: 391, endPoint y: 428, distance: 49.4
click at [391, 428] on div "runware:100@1" at bounding box center [434, 425] width 96 height 25
copy div "runware:100@1"
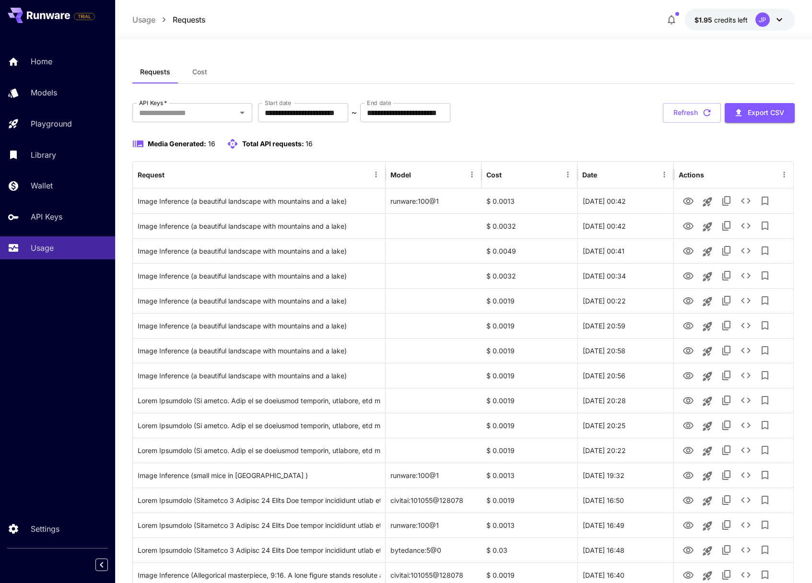
scroll to position [14, 0]
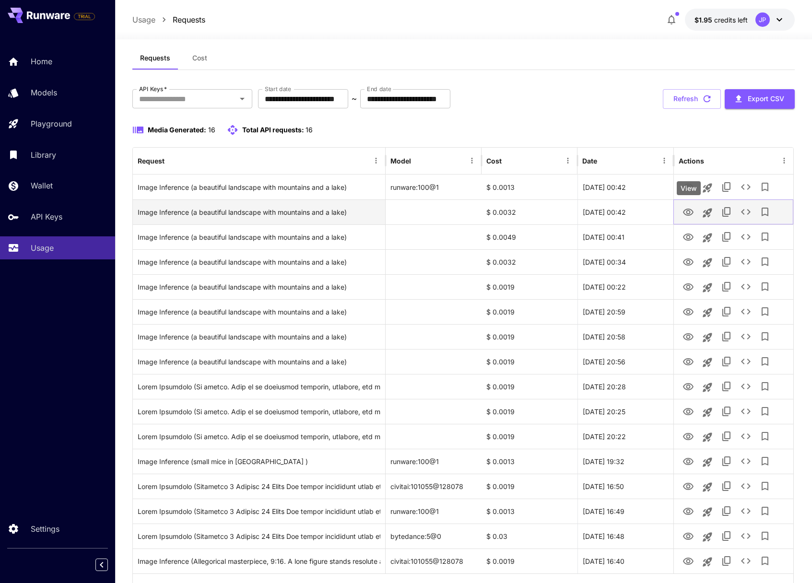
click at [688, 215] on icon "View" at bounding box center [688, 212] width 11 height 7
click at [704, 210] on icon "Launch in playground" at bounding box center [708, 213] width 12 height 12
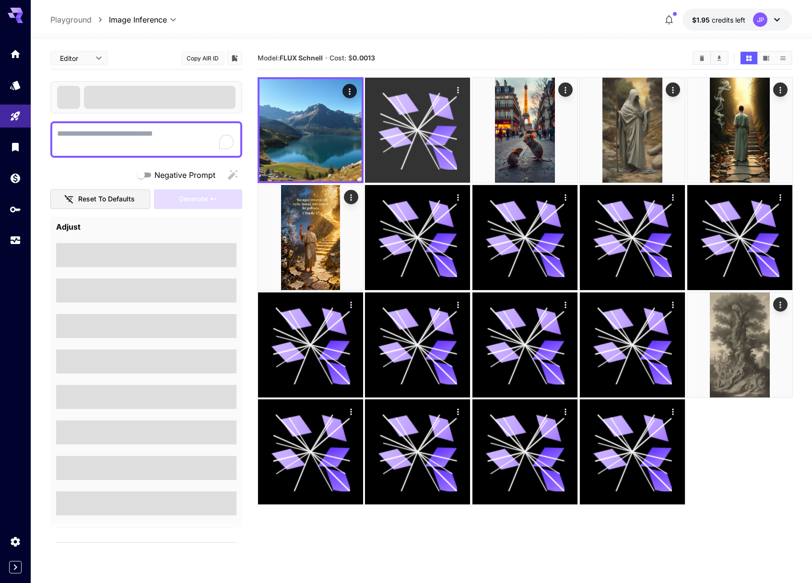
click at [390, 139] on icon at bounding box center [395, 137] width 34 height 25
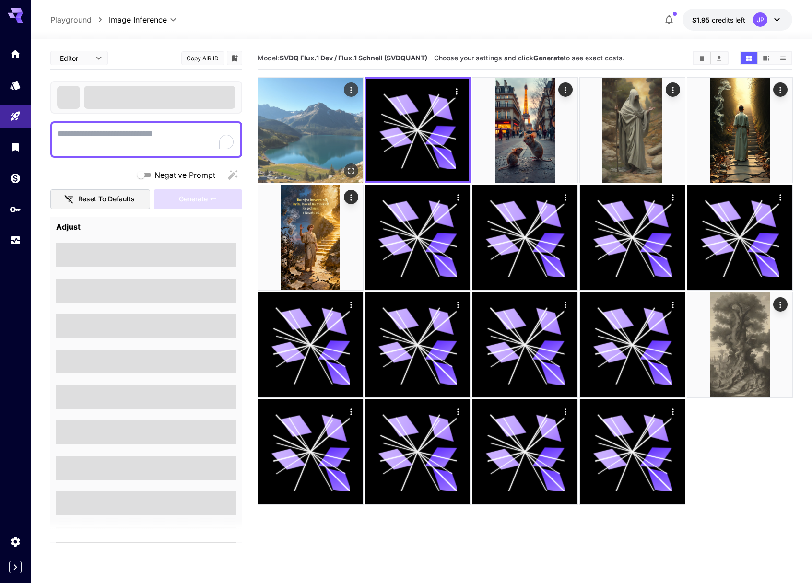
click at [336, 129] on img at bounding box center [310, 130] width 105 height 105
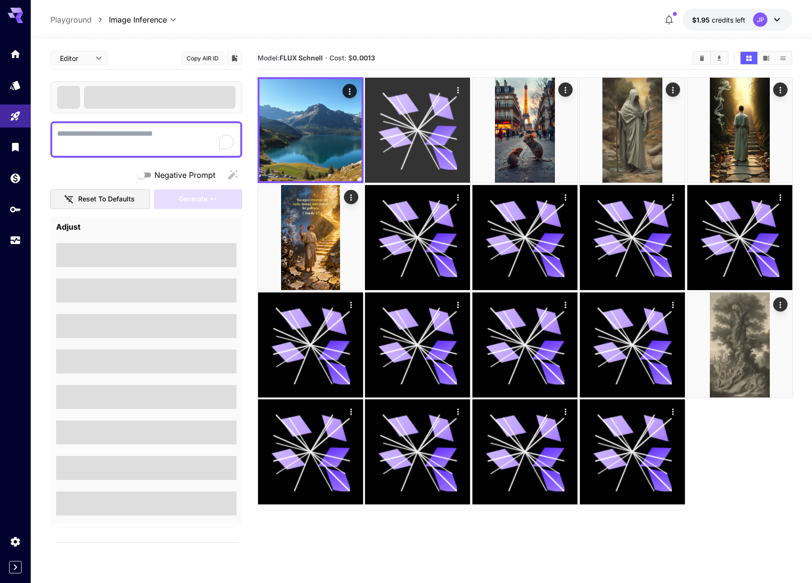
click at [384, 125] on icon at bounding box center [417, 130] width 79 height 79
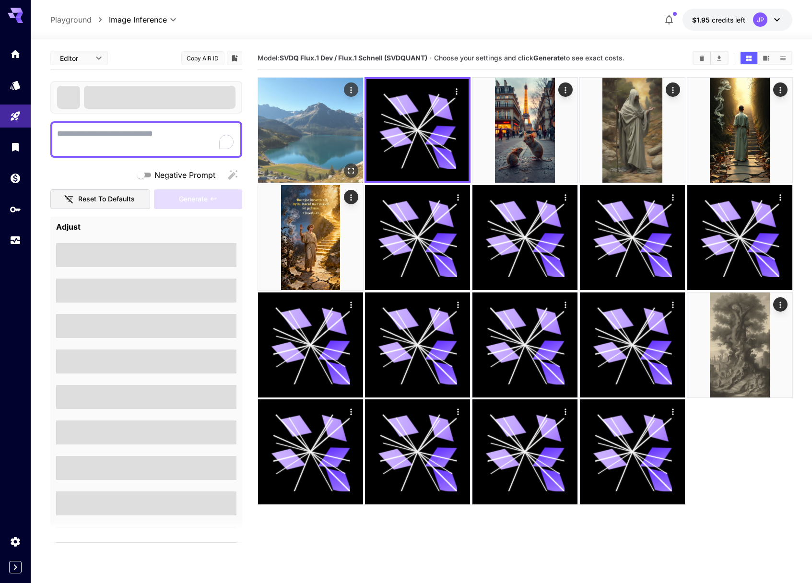
click at [329, 125] on img at bounding box center [310, 130] width 105 height 105
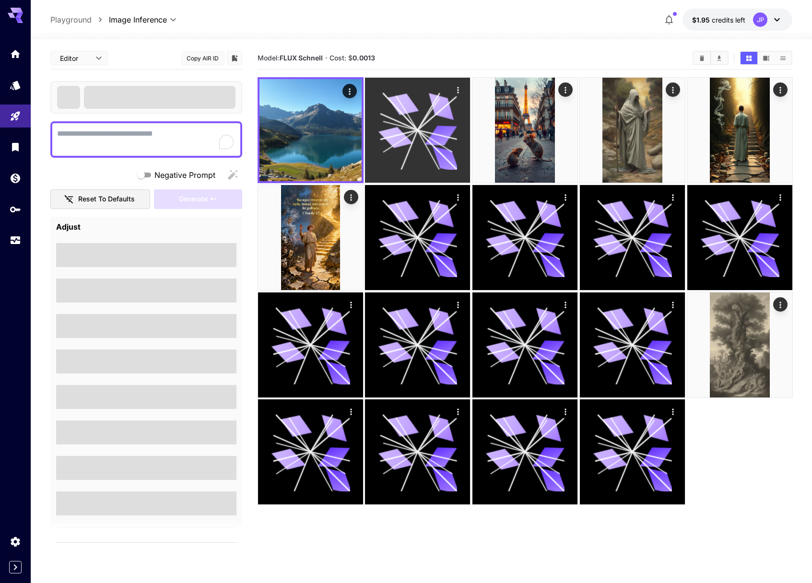
click at [379, 124] on icon at bounding box center [417, 130] width 79 height 79
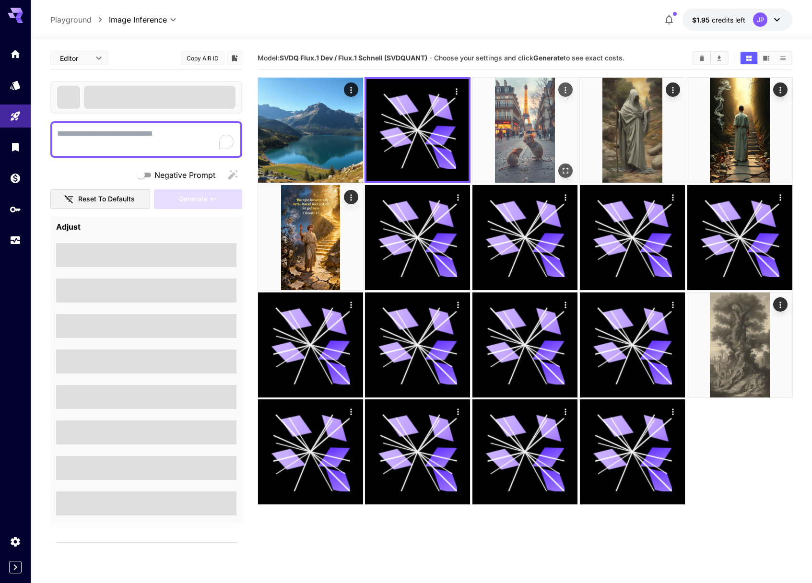
click at [490, 132] on img at bounding box center [525, 130] width 105 height 105
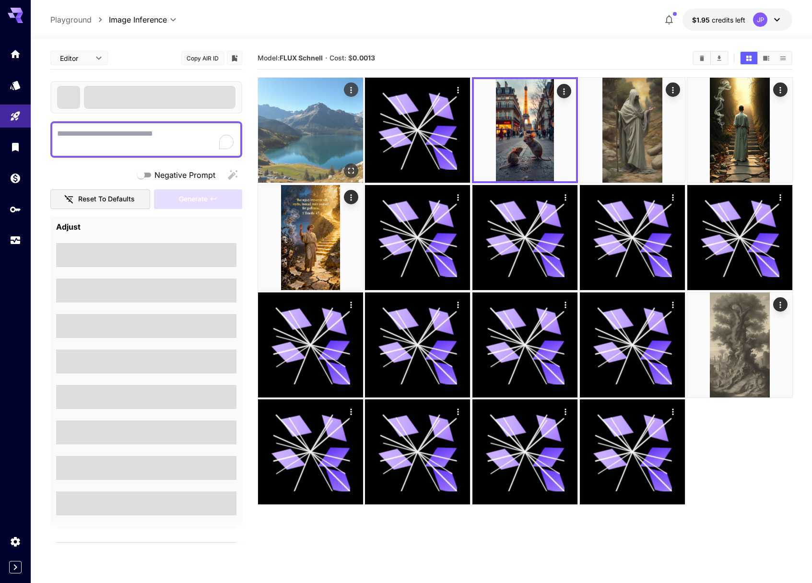
click at [354, 115] on img at bounding box center [310, 130] width 105 height 105
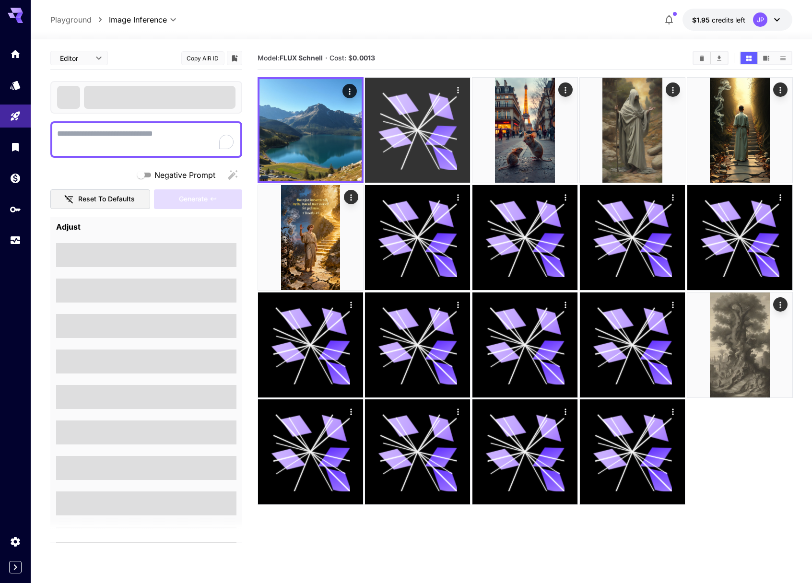
click at [401, 119] on icon at bounding box center [417, 130] width 79 height 79
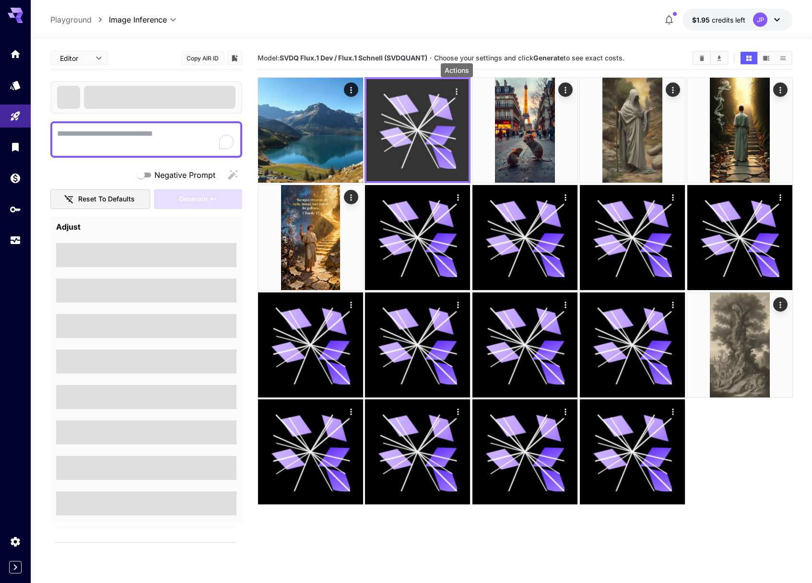
click at [457, 91] on icon "Actions" at bounding box center [457, 92] width 10 height 10
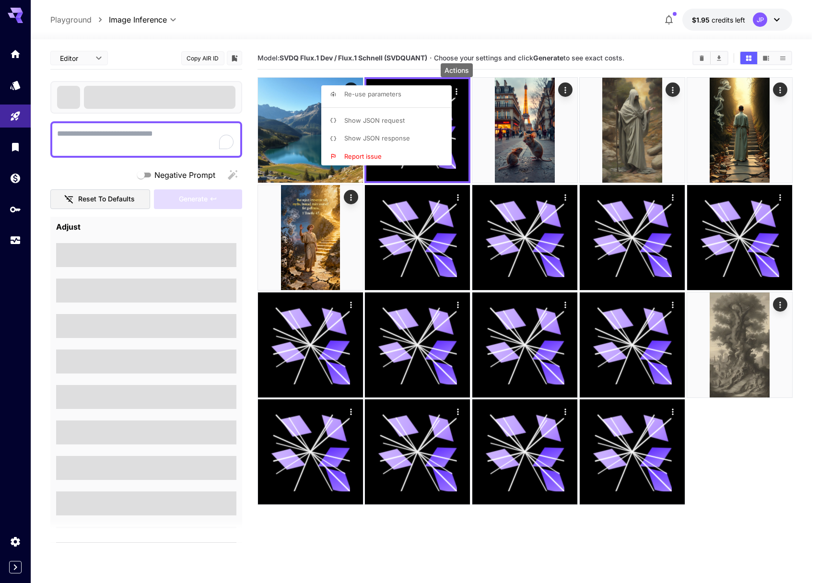
click at [467, 36] on div at bounding box center [409, 291] width 819 height 583
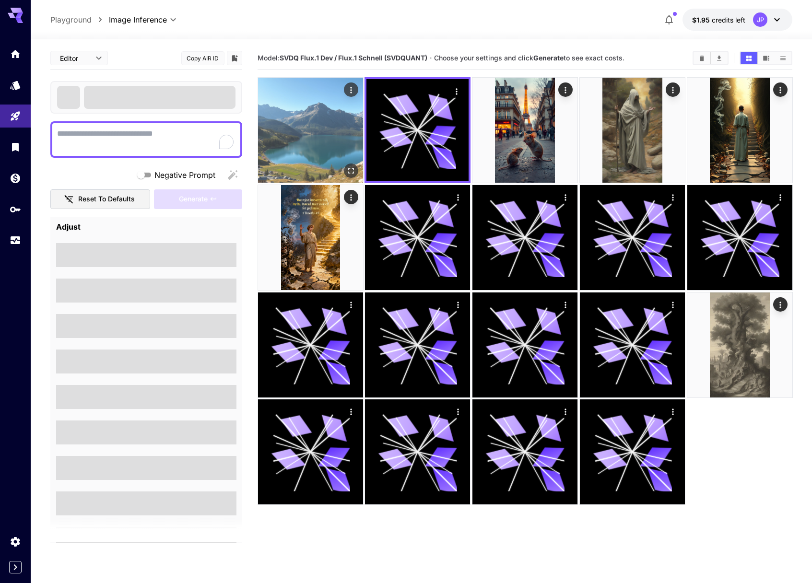
click at [324, 126] on img at bounding box center [310, 130] width 105 height 105
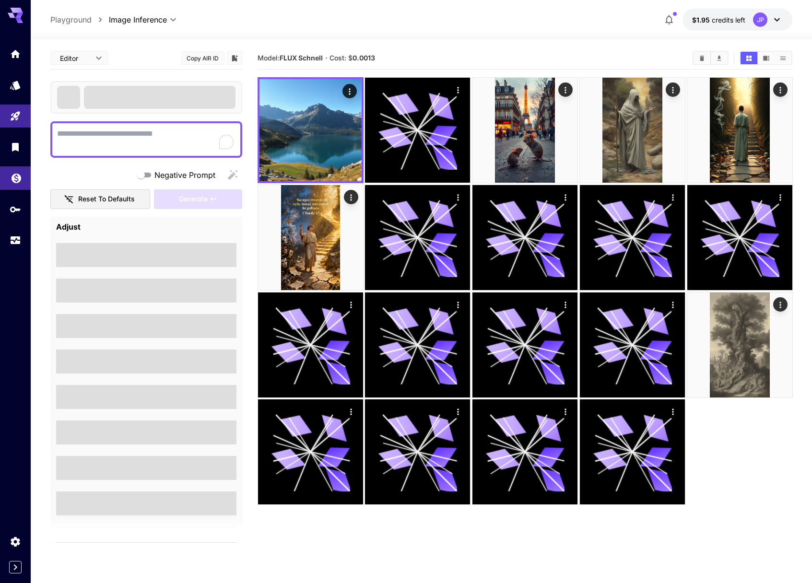
click at [23, 175] on link at bounding box center [15, 178] width 31 height 24
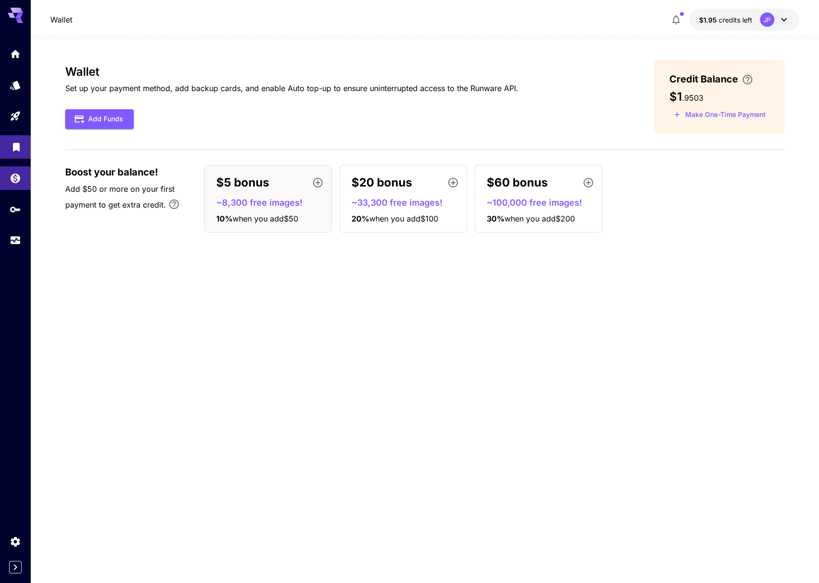
click at [16, 148] on icon "Library" at bounding box center [17, 146] width 12 height 12
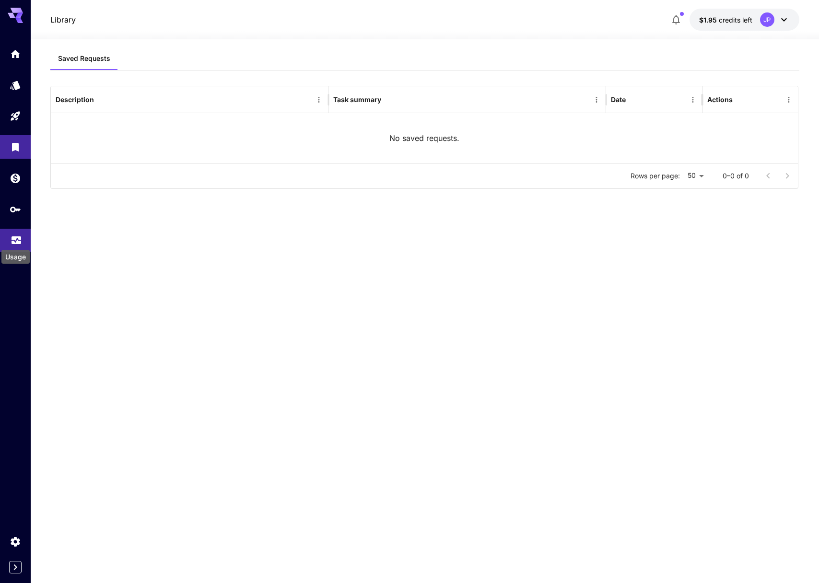
click at [18, 246] on div "Usage" at bounding box center [15, 254] width 30 height 22
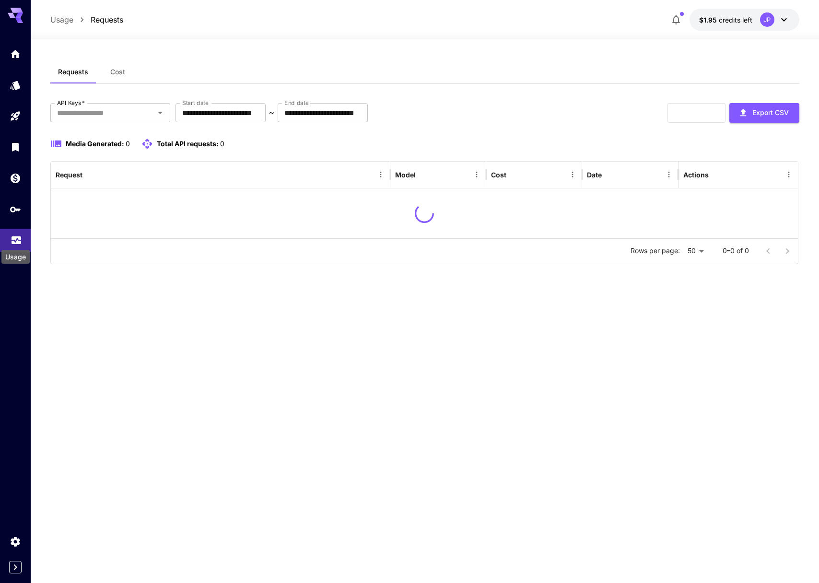
click at [17, 238] on icon "Usage" at bounding box center [17, 239] width 12 height 12
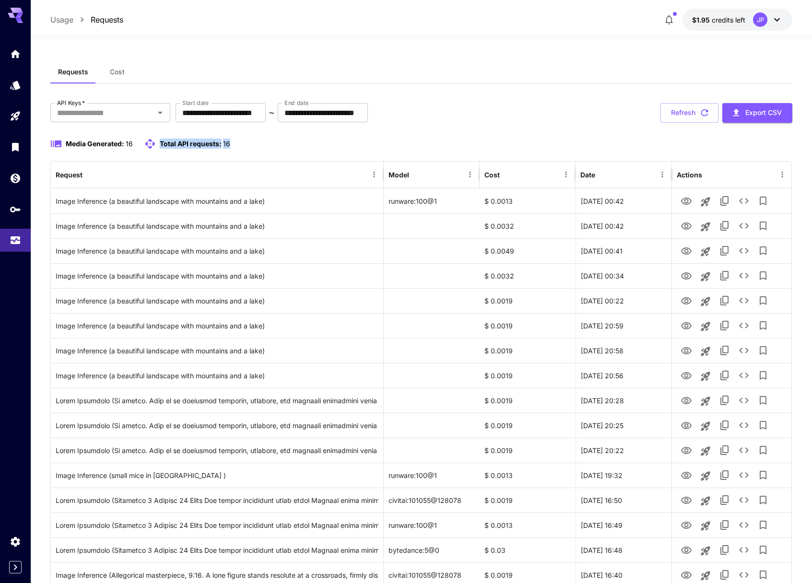
drag, startPoint x: 249, startPoint y: 143, endPoint x: 151, endPoint y: 143, distance: 97.9
click at [151, 143] on div "Media Generated: 16 Total API requests: 16" at bounding box center [421, 144] width 743 height 12
click at [372, 152] on div "Media Generated: 16 Total API requests: 16" at bounding box center [421, 149] width 743 height 23
click at [155, 114] on icon "Open" at bounding box center [160, 113] width 12 height 12
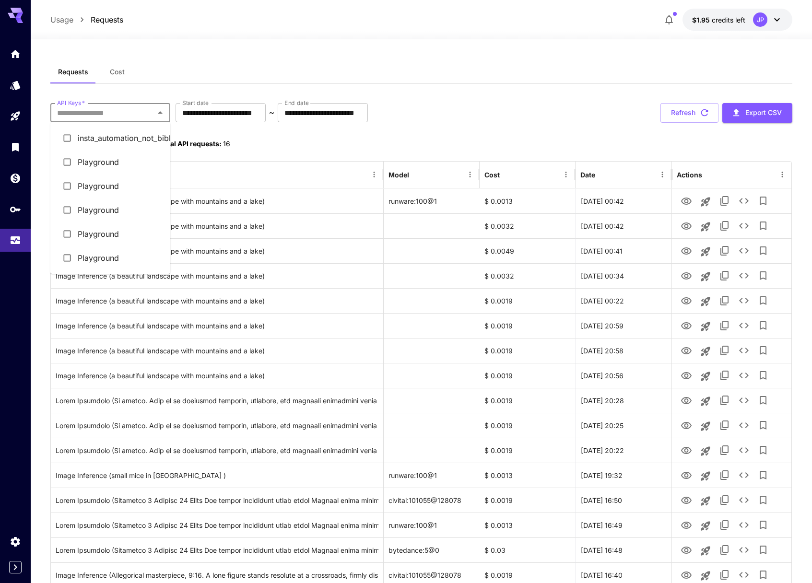
click at [121, 141] on li "insta_automation_not_bible" at bounding box center [110, 138] width 120 height 24
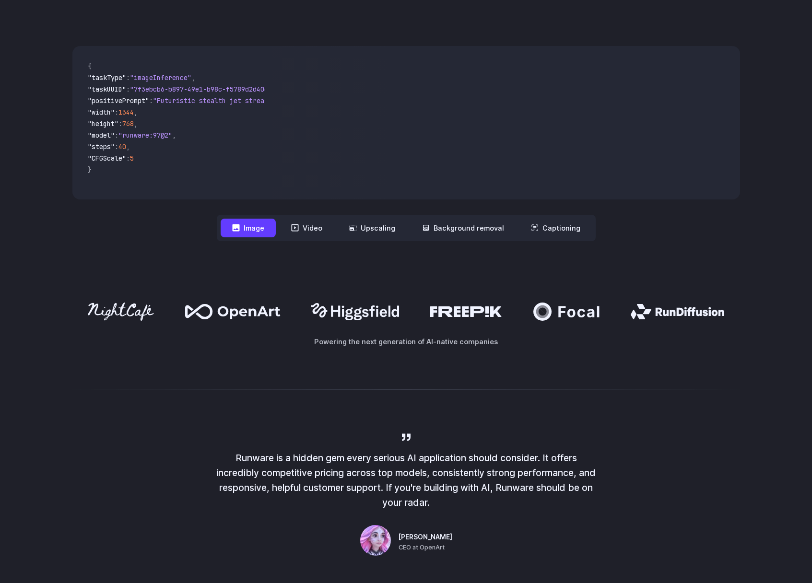
scroll to position [284, 0]
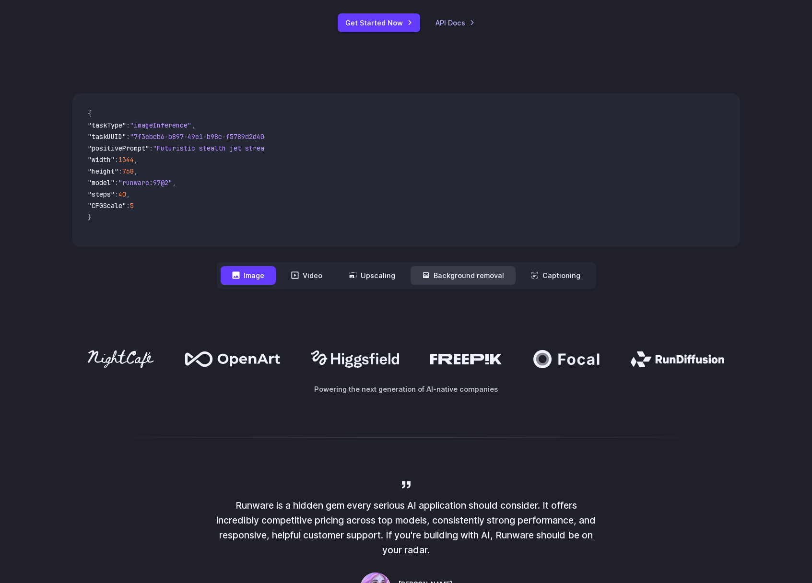
click at [456, 270] on button "Background removal" at bounding box center [463, 275] width 105 height 19
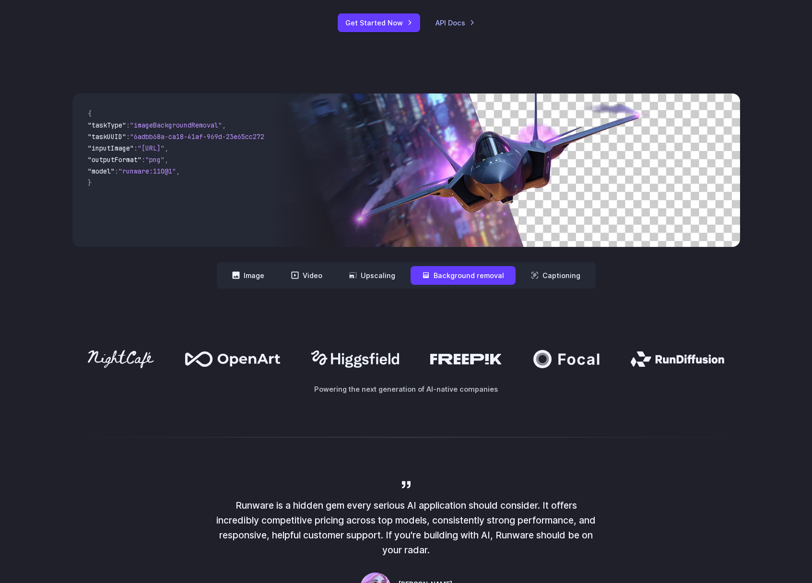
click at [324, 259] on div "**********" at bounding box center [406, 191] width 668 height 195
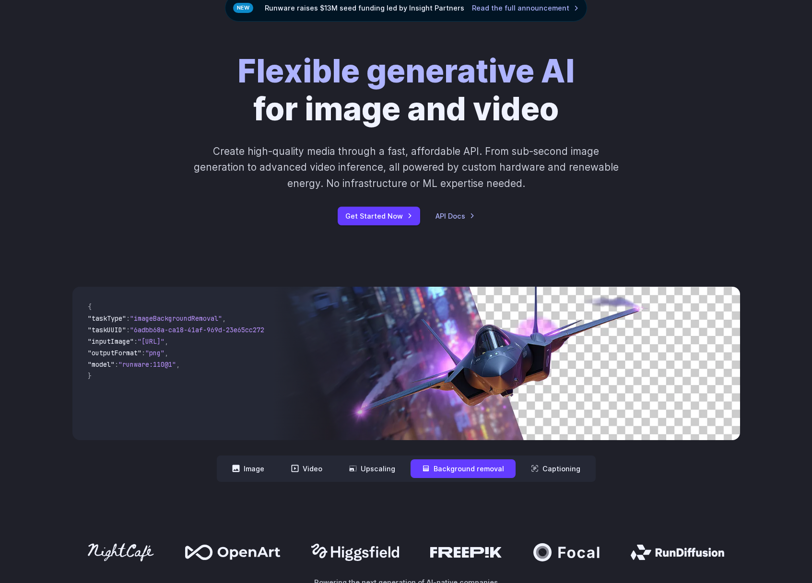
scroll to position [0, 0]
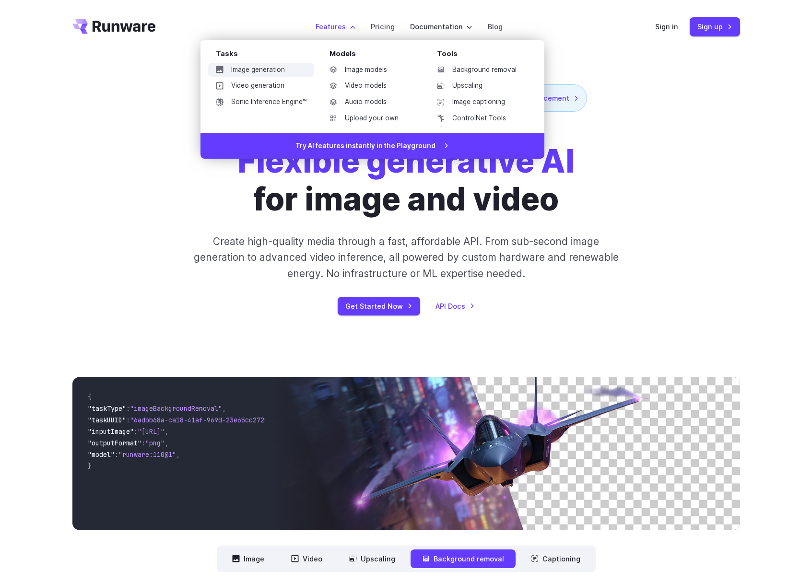
click at [288, 74] on link "Image generation" at bounding box center [261, 70] width 106 height 14
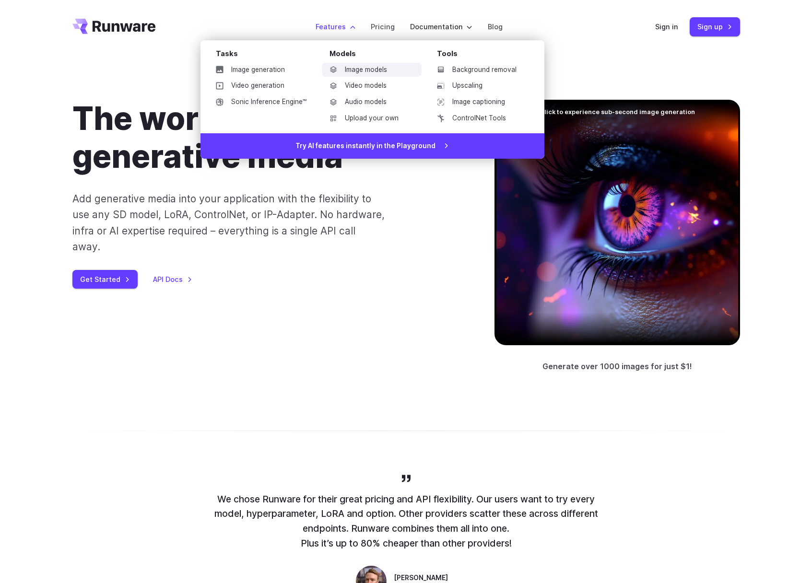
click at [360, 72] on link "Image models" at bounding box center [372, 70] width 100 height 14
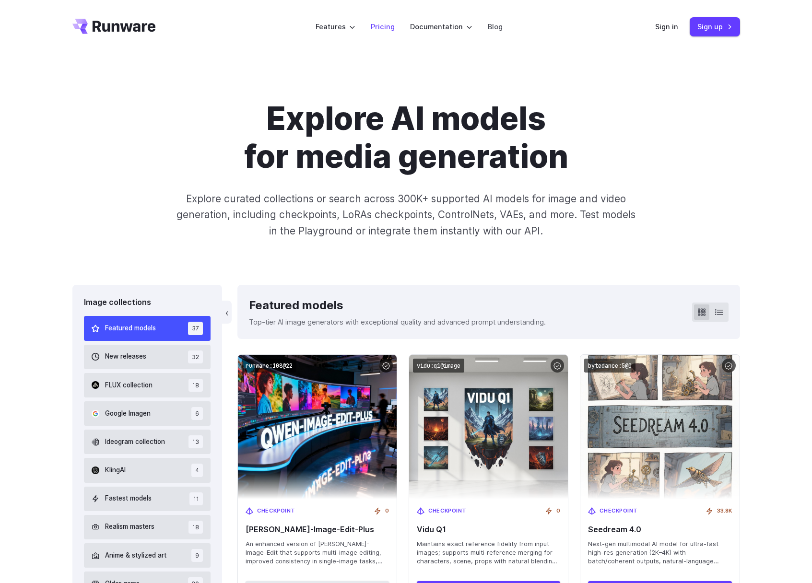
click at [383, 30] on link "Pricing" at bounding box center [383, 26] width 24 height 11
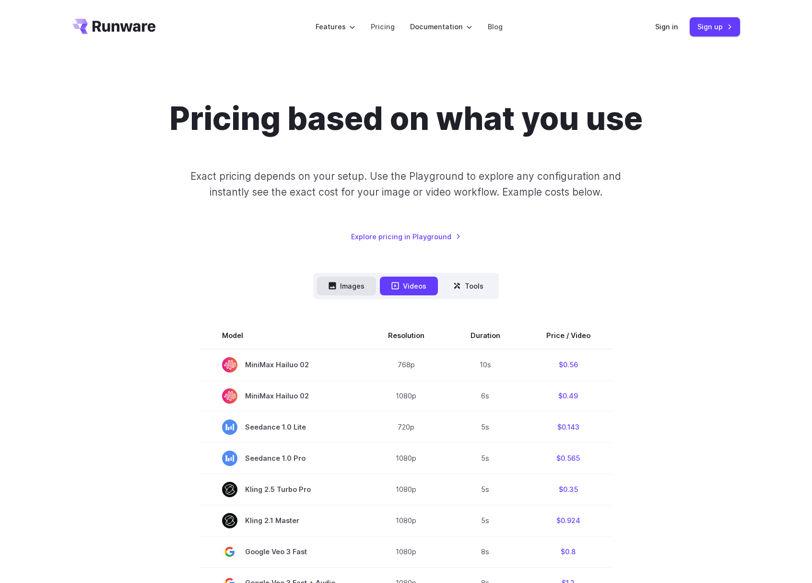
click at [364, 290] on button "Images" at bounding box center [346, 286] width 59 height 19
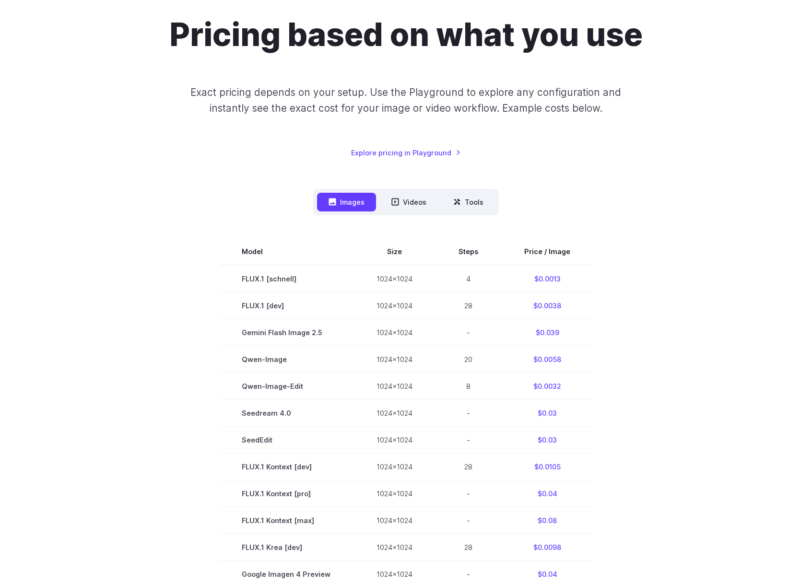
scroll to position [307, 0]
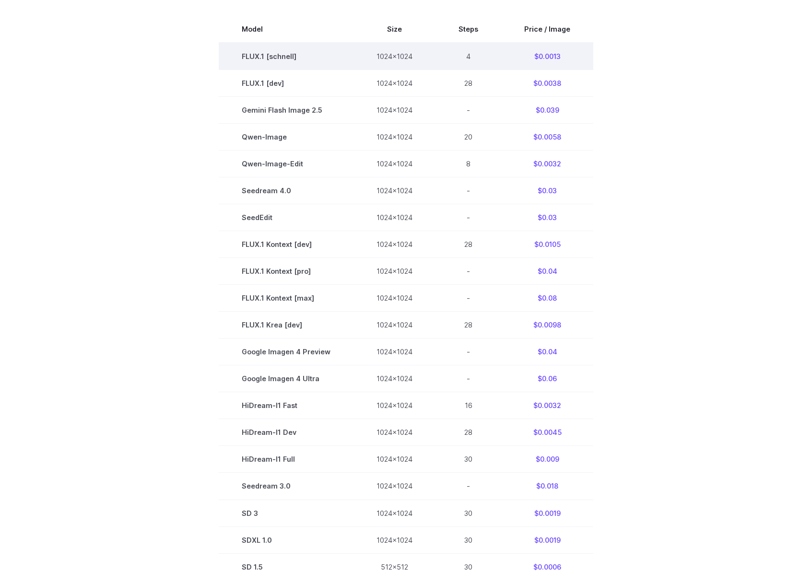
click at [545, 50] on td "$0.0013" at bounding box center [547, 56] width 92 height 27
click at [545, 52] on td "$0.0013" at bounding box center [547, 56] width 92 height 27
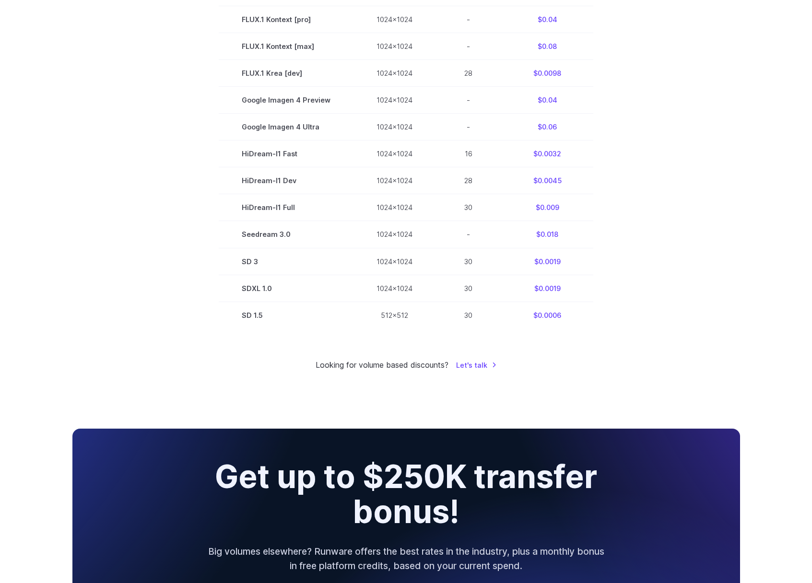
scroll to position [645, 0]
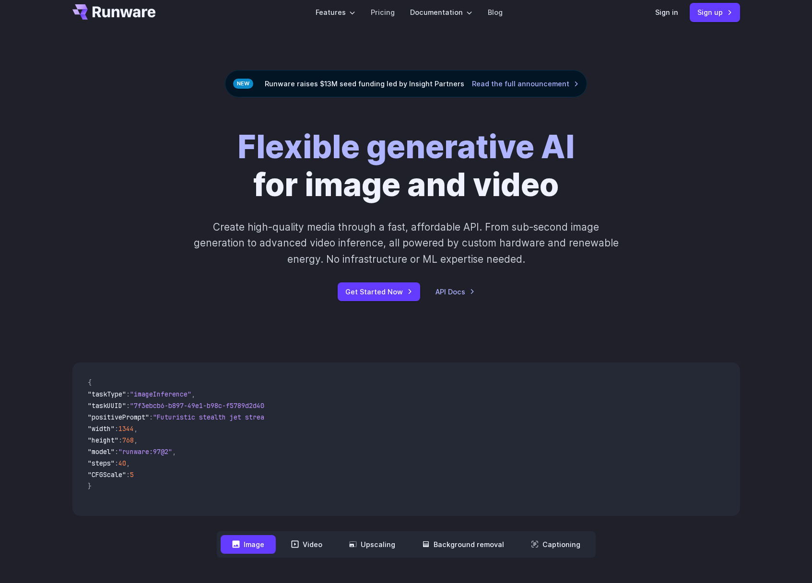
scroll to position [15, 0]
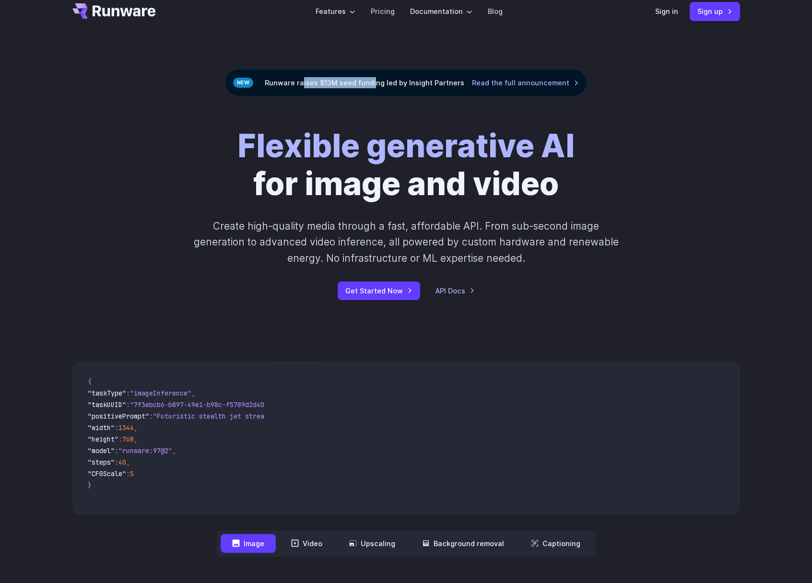
drag, startPoint x: 306, startPoint y: 82, endPoint x: 376, endPoint y: 86, distance: 70.1
click at [376, 86] on div "Runware raises $13M seed funding led by Insight Partners Read the full announce…" at bounding box center [406, 82] width 362 height 27
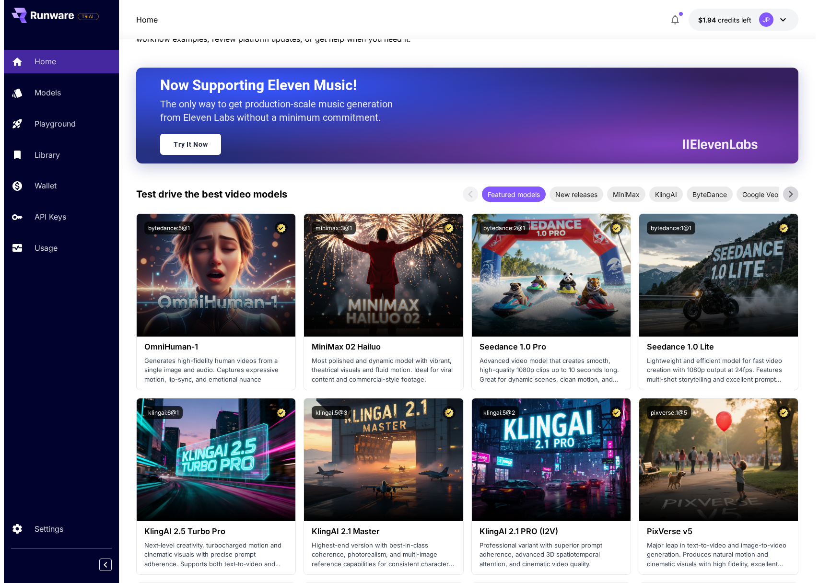
scroll to position [132, 0]
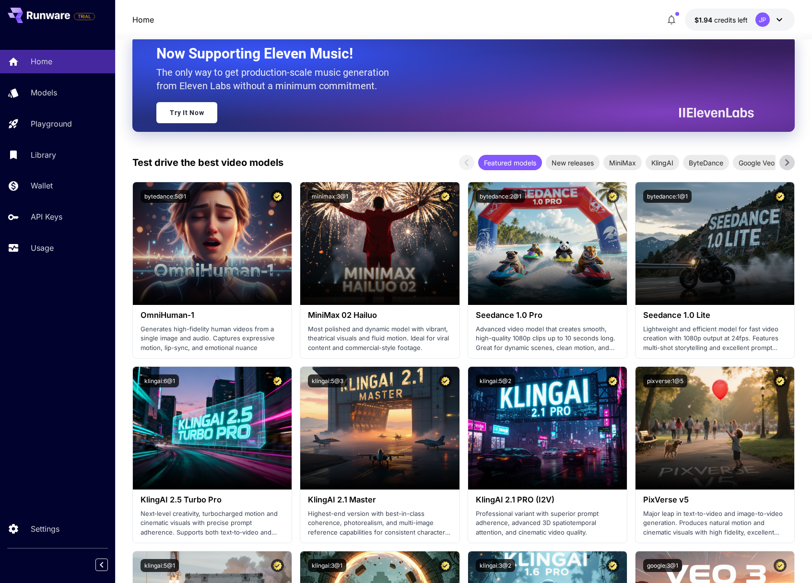
click at [788, 162] on icon at bounding box center [787, 162] width 4 height 7
click at [785, 159] on icon at bounding box center [787, 162] width 14 height 14
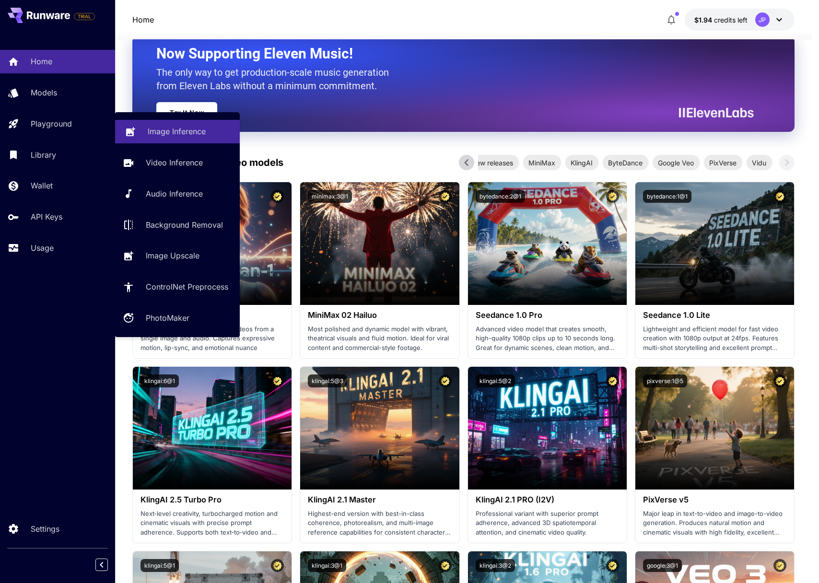
click at [170, 127] on p "Image Inference" at bounding box center [177, 132] width 58 height 12
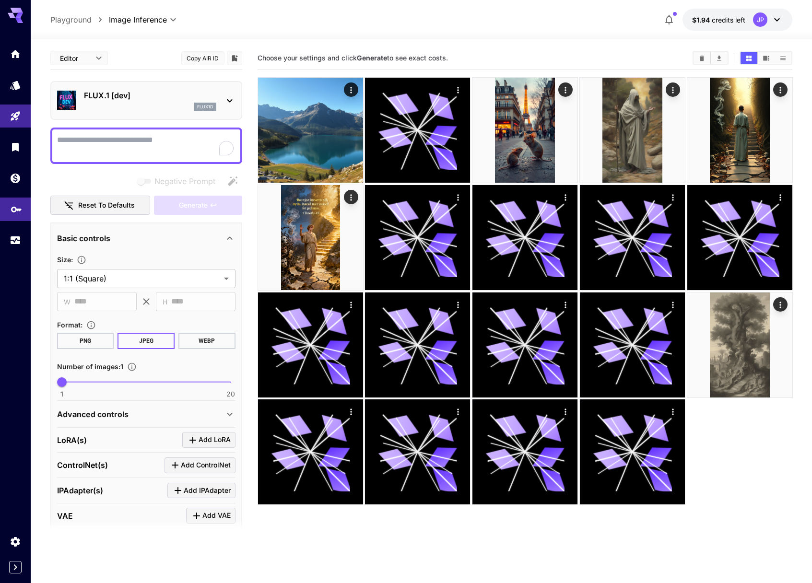
click at [15, 213] on link at bounding box center [15, 210] width 31 height 24
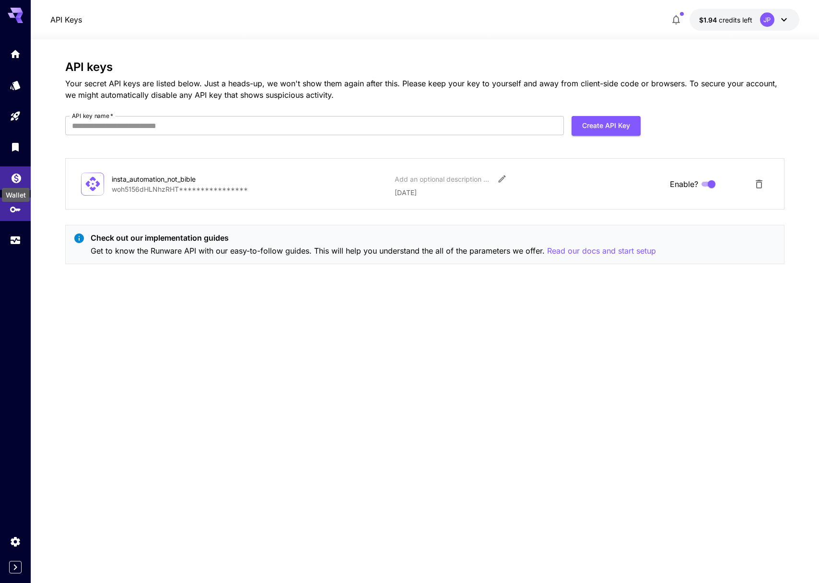
click at [16, 174] on icon "Wallet" at bounding box center [17, 176] width 10 height 10
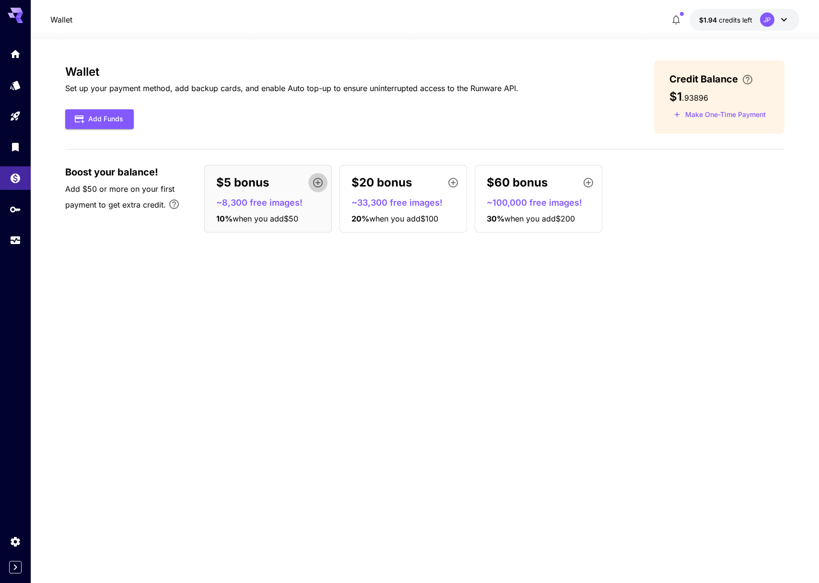
click at [318, 182] on icon "button" at bounding box center [318, 183] width 10 height 10
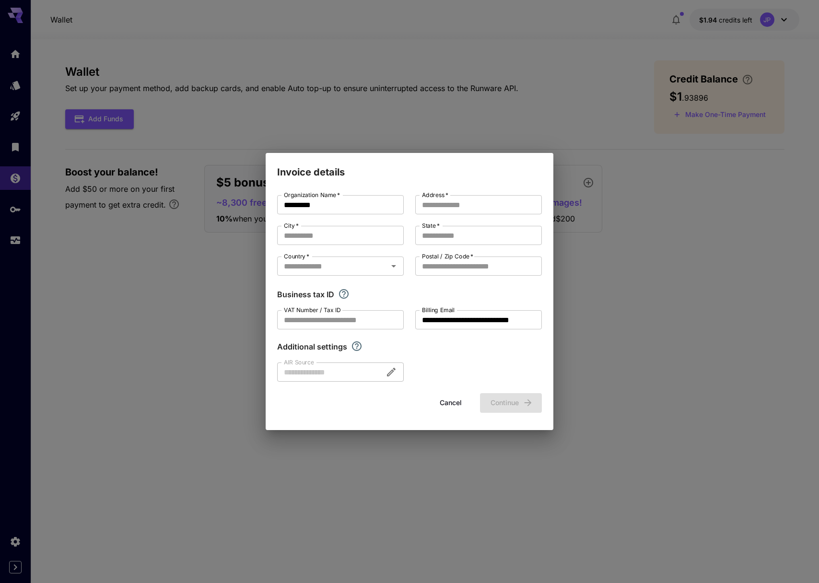
click at [216, 314] on div "**********" at bounding box center [409, 291] width 819 height 583
click at [460, 401] on button "Cancel" at bounding box center [450, 403] width 43 height 20
